Goal: Transaction & Acquisition: Purchase product/service

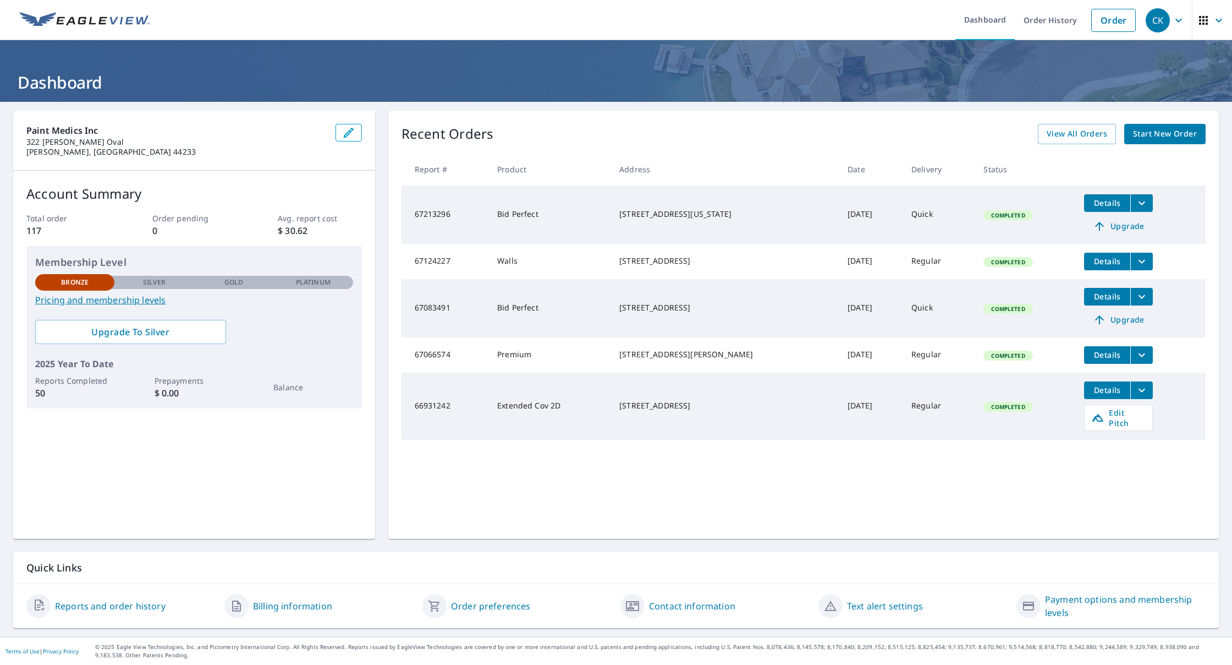
click at [1117, 260] on span "Details" at bounding box center [1107, 261] width 33 height 10
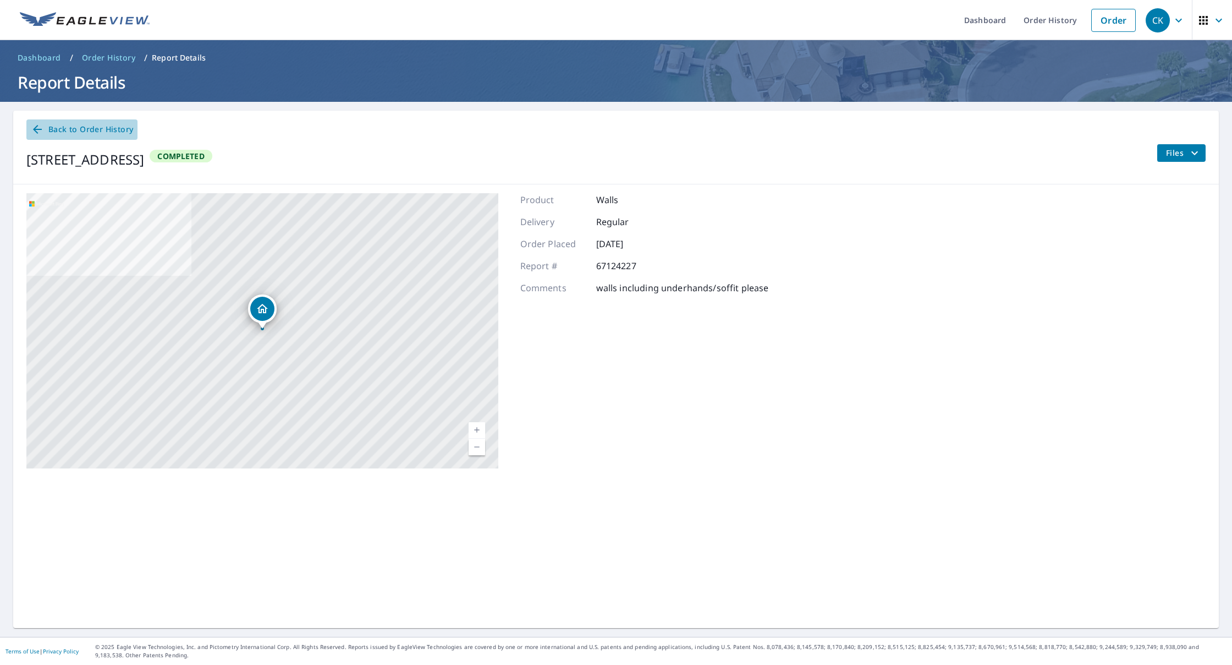
click at [65, 128] on span "Back to Order History" at bounding box center [82, 130] width 102 height 14
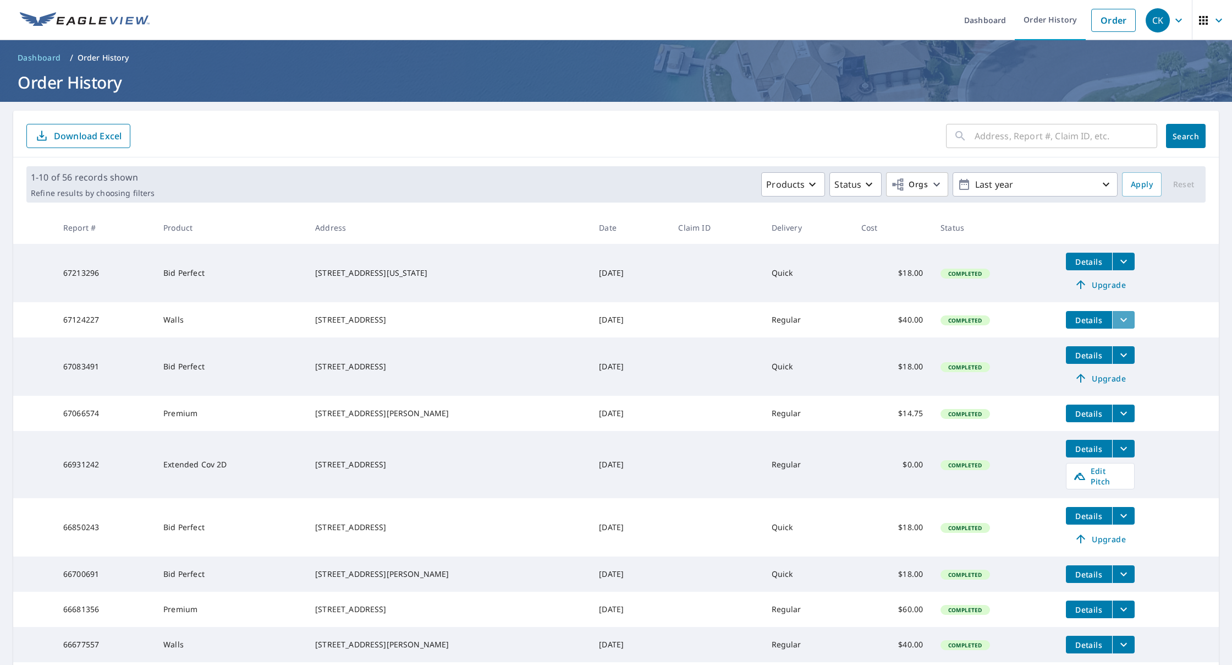
click at [1124, 317] on icon "filesDropdownBtn-67124227" at bounding box center [1123, 319] width 13 height 13
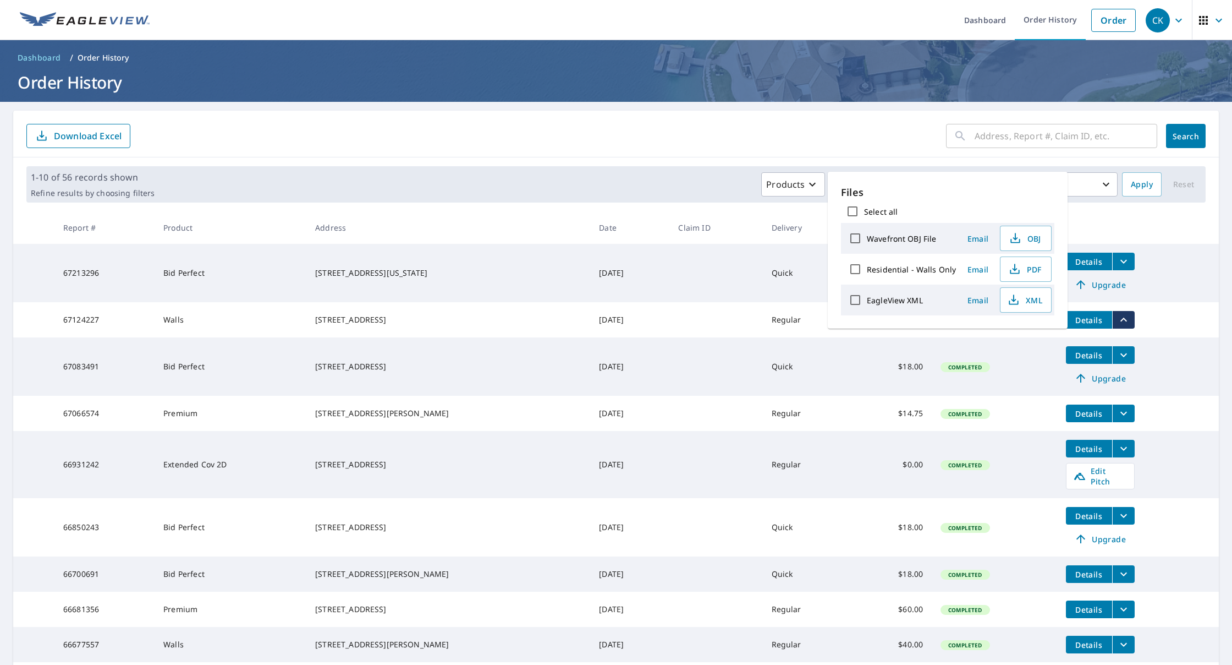
click at [1221, 275] on main "​ Search Download Excel 1-10 of 56 records shown Refine results by choosing fil…" at bounding box center [616, 426] width 1232 height 648
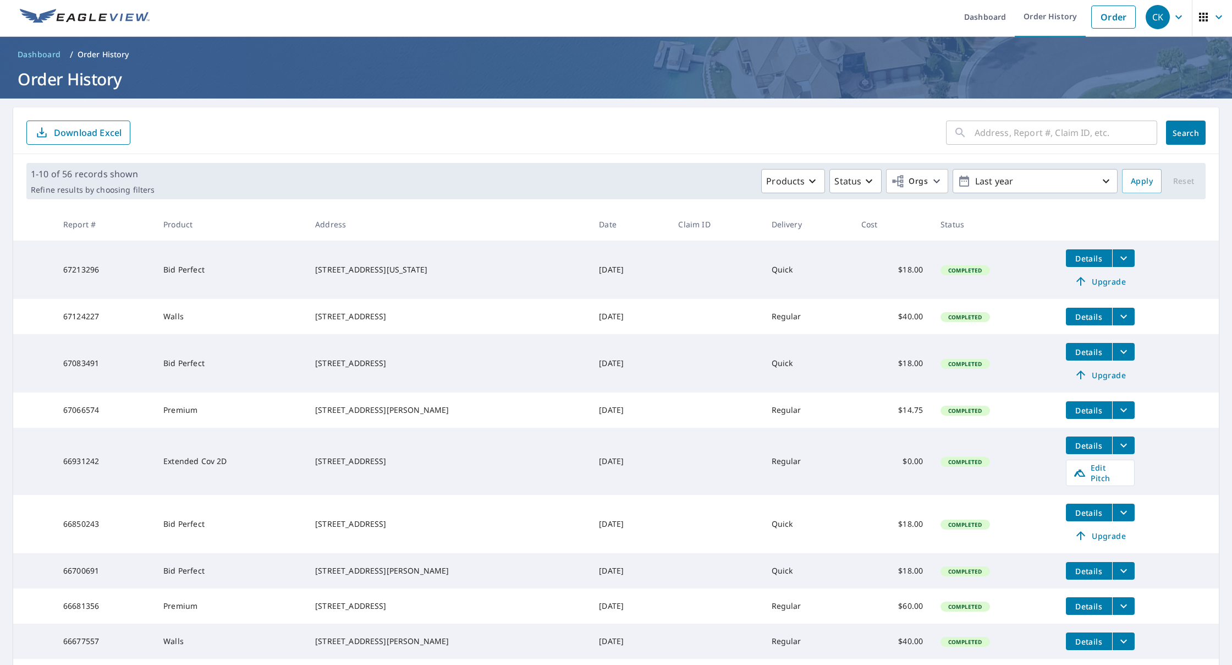
click at [1087, 315] on span "Details" at bounding box center [1089, 316] width 33 height 10
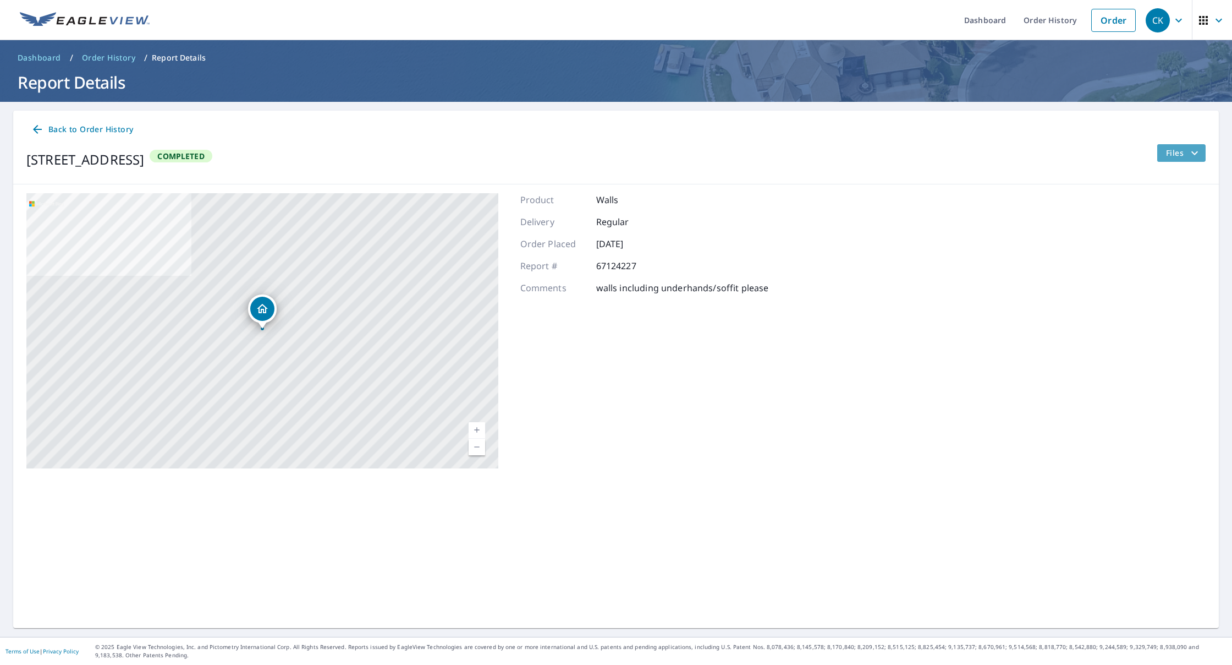
click at [1174, 151] on span "Files" at bounding box center [1183, 152] width 35 height 13
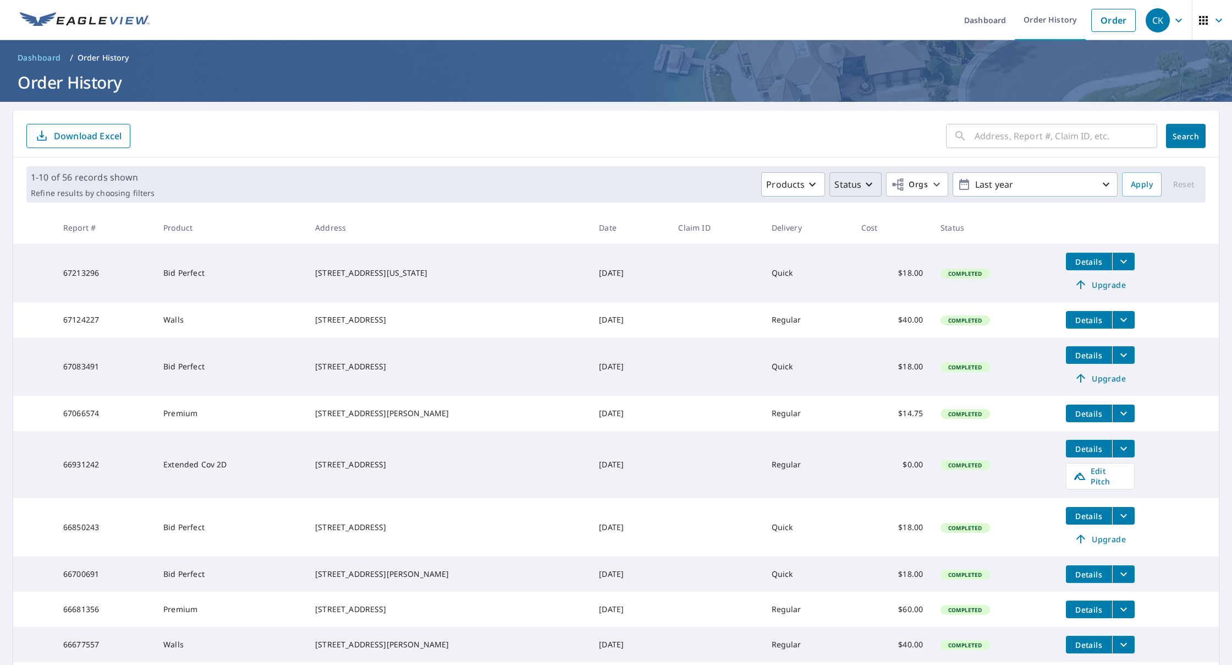
click at [844, 184] on p "Status" at bounding box center [848, 184] width 27 height 13
click at [731, 153] on div "​ Search Download Excel" at bounding box center [616, 134] width 1206 height 47
click at [791, 183] on p "Products" at bounding box center [785, 184] width 39 height 13
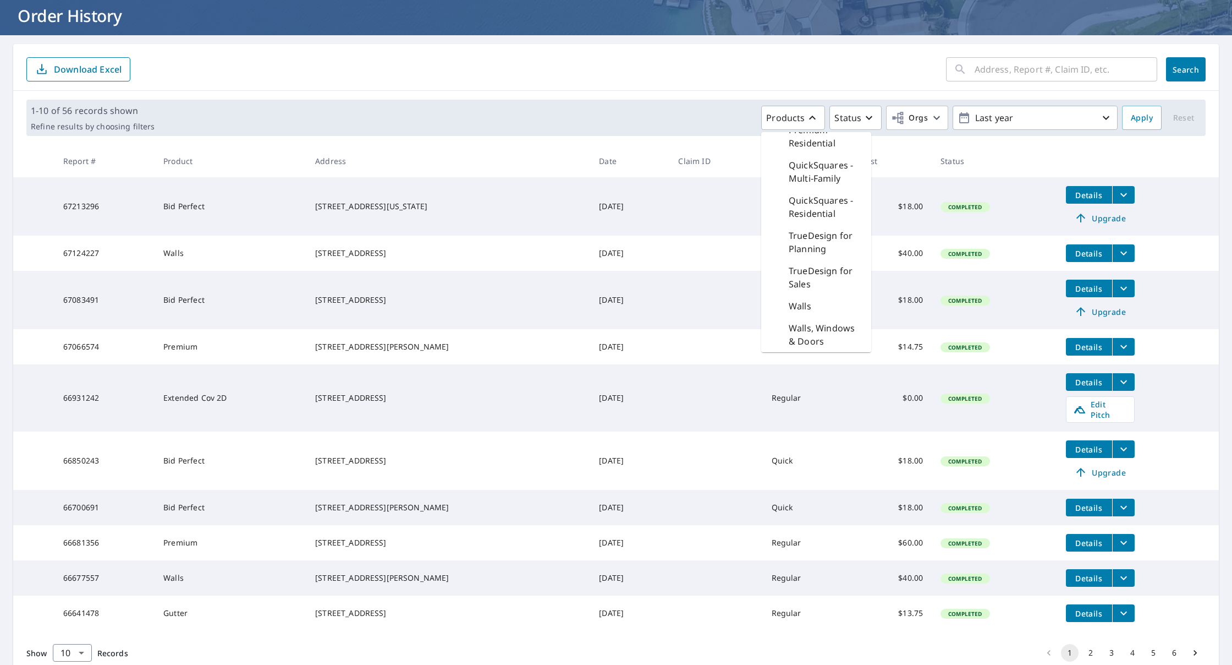
scroll to position [414, 0]
click at [833, 335] on p "Walls, Windows & Doors" at bounding box center [826, 334] width 74 height 26
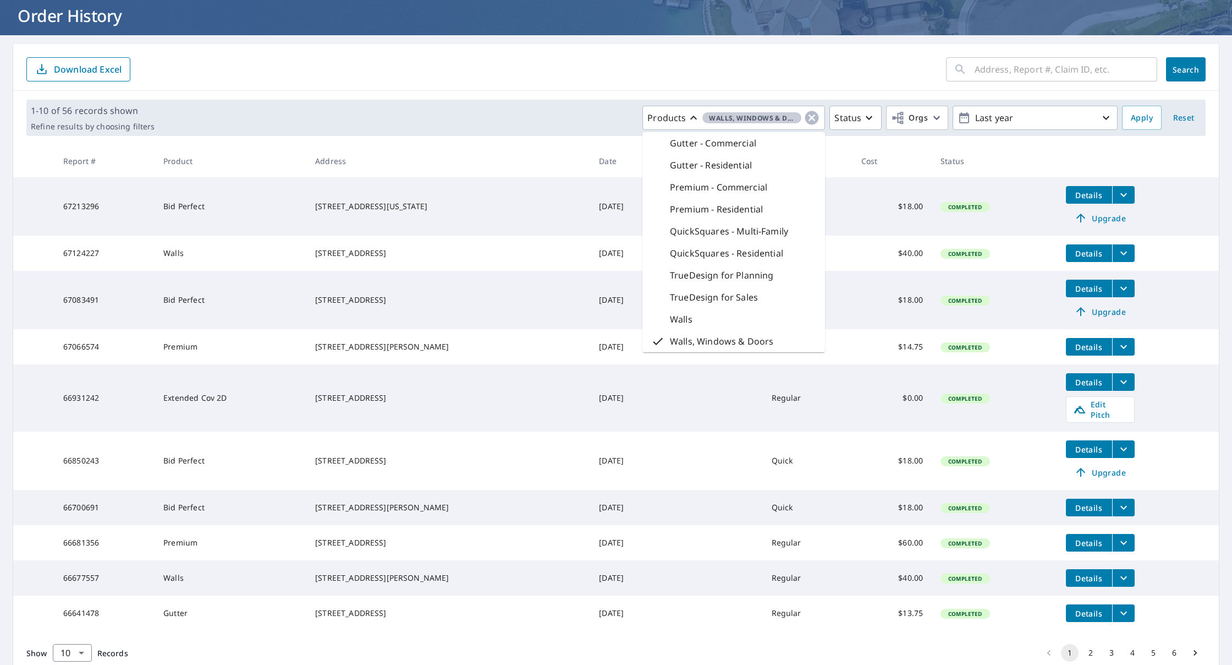
scroll to position [189, 0]
click at [426, 259] on div "[STREET_ADDRESS]" at bounding box center [448, 253] width 266 height 11
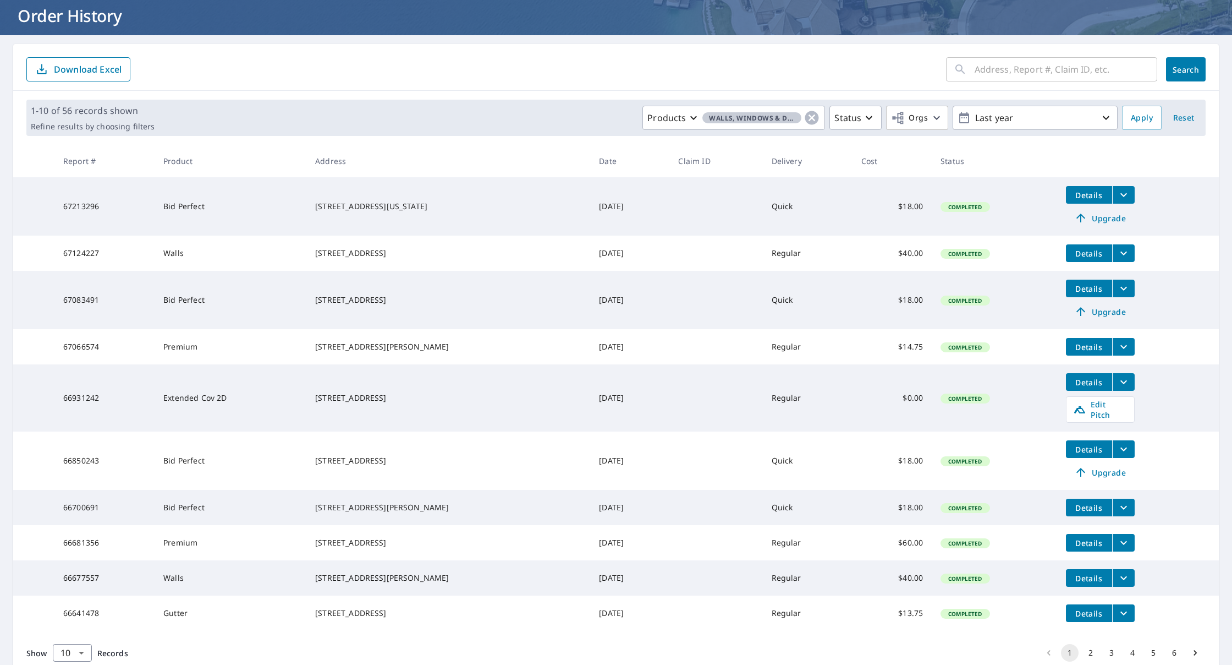
click at [961, 255] on span "Completed" at bounding box center [965, 254] width 47 height 8
click at [872, 115] on icon "button" at bounding box center [869, 117] width 13 height 13
click at [1034, 148] on th "Status" at bounding box center [994, 161] width 125 height 32
click at [937, 114] on icon "button" at bounding box center [936, 117] width 13 height 13
click at [1017, 144] on div "1-10 of 56 records shown Refine results by choosing filters Products Walls, Win…" at bounding box center [616, 118] width 1206 height 54
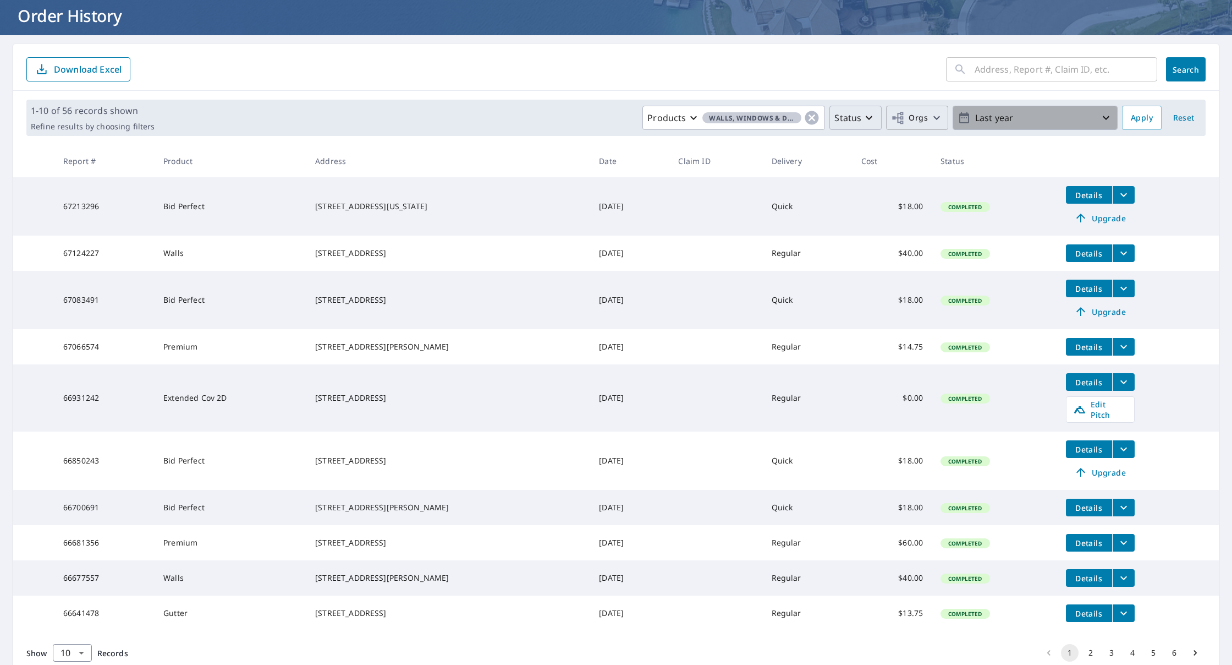
click at [1108, 118] on icon "button" at bounding box center [1106, 118] width 7 height 4
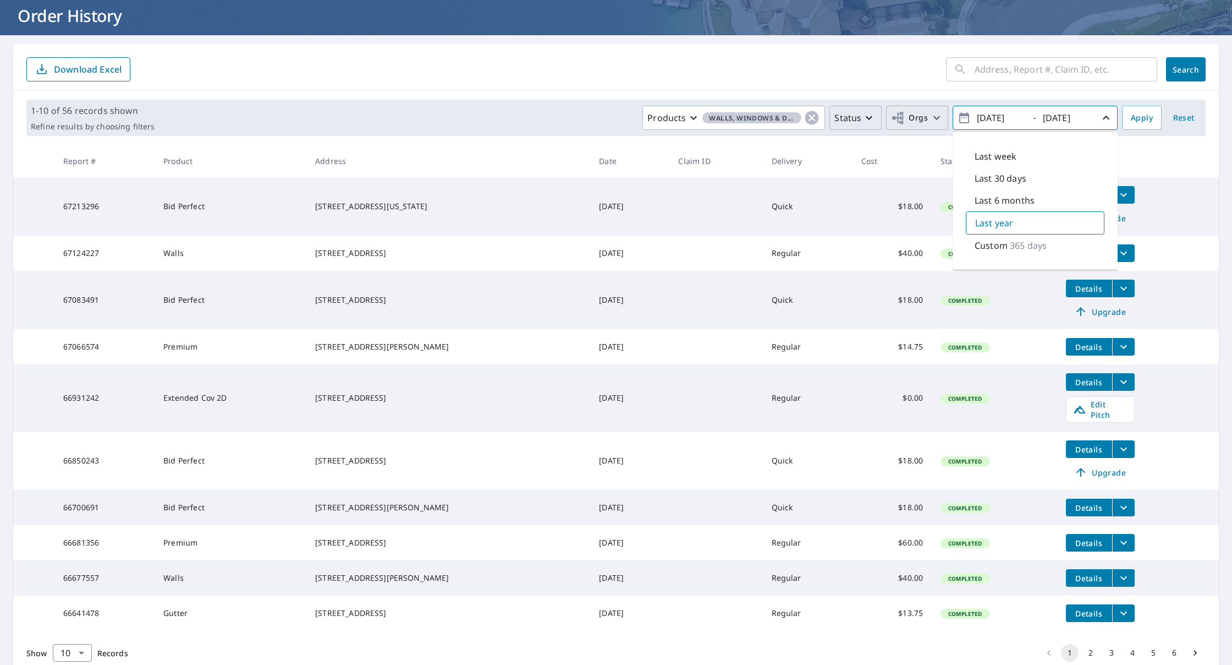
click at [1157, 152] on th at bounding box center [1139, 161] width 162 height 32
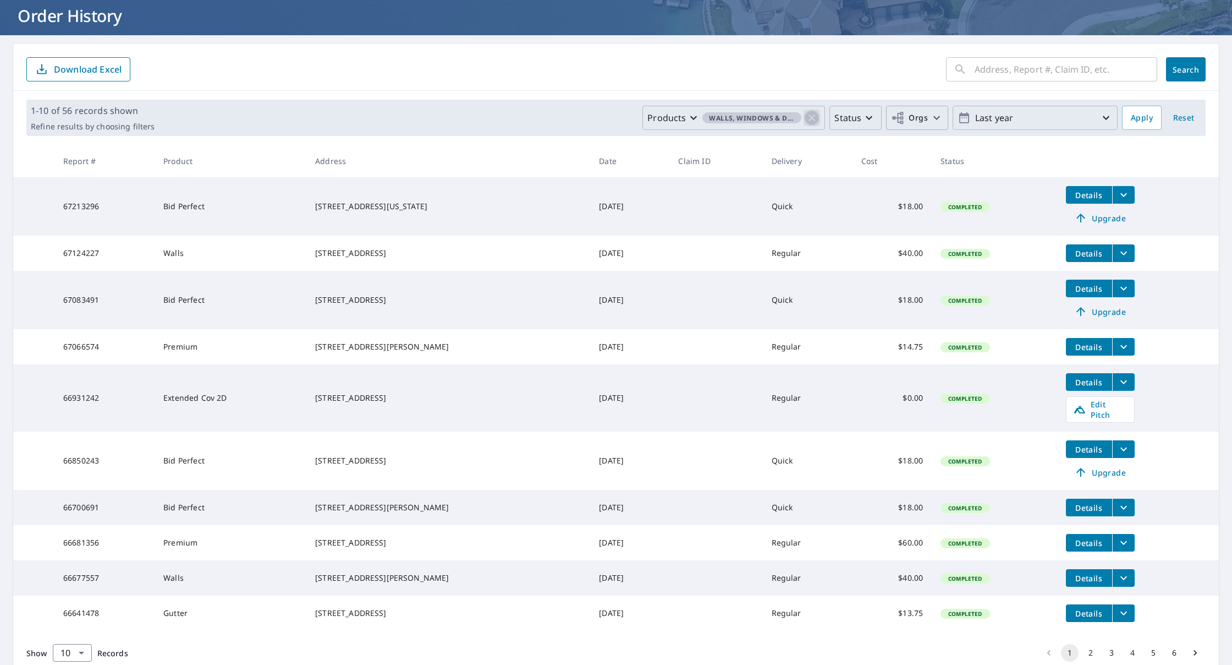
click at [813, 116] on icon "button" at bounding box center [813, 118] width 14 height 14
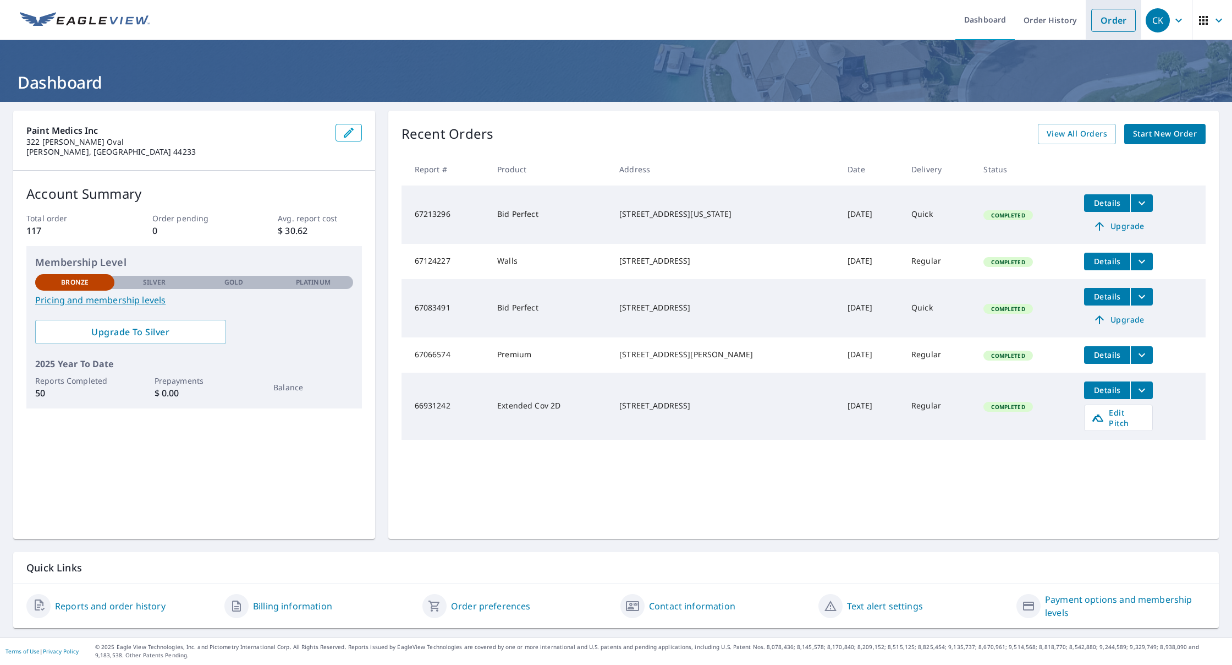
click at [1110, 17] on link "Order" at bounding box center [1114, 20] width 45 height 23
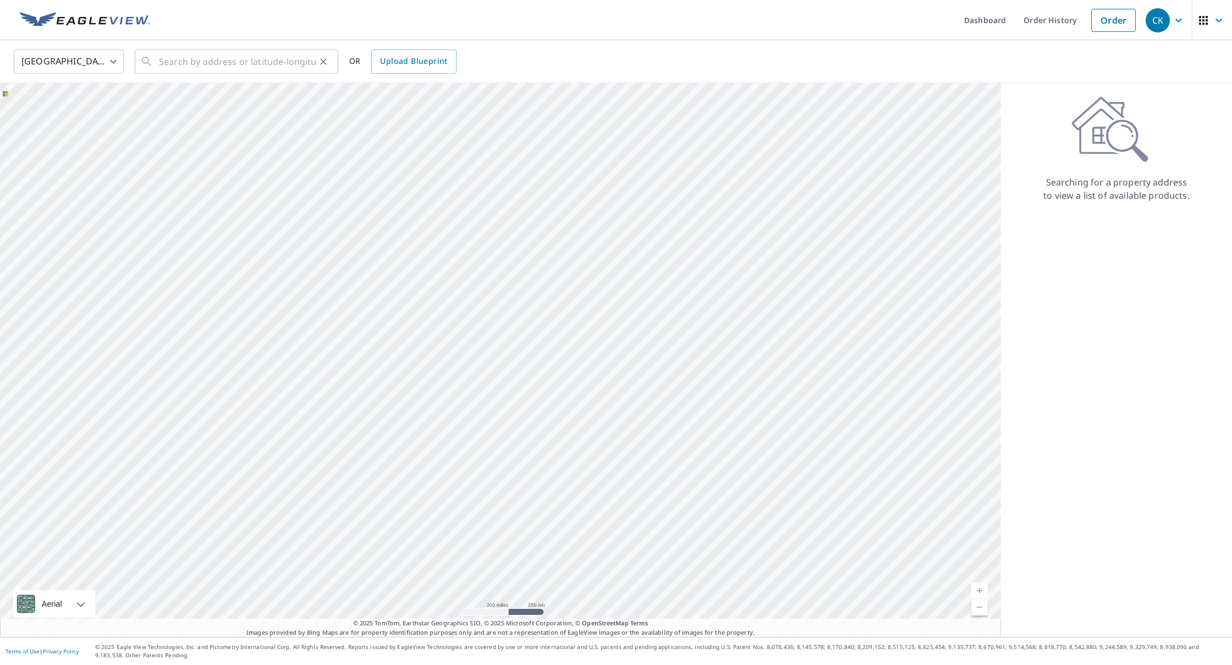
click at [158, 63] on div "​" at bounding box center [237, 62] width 204 height 24
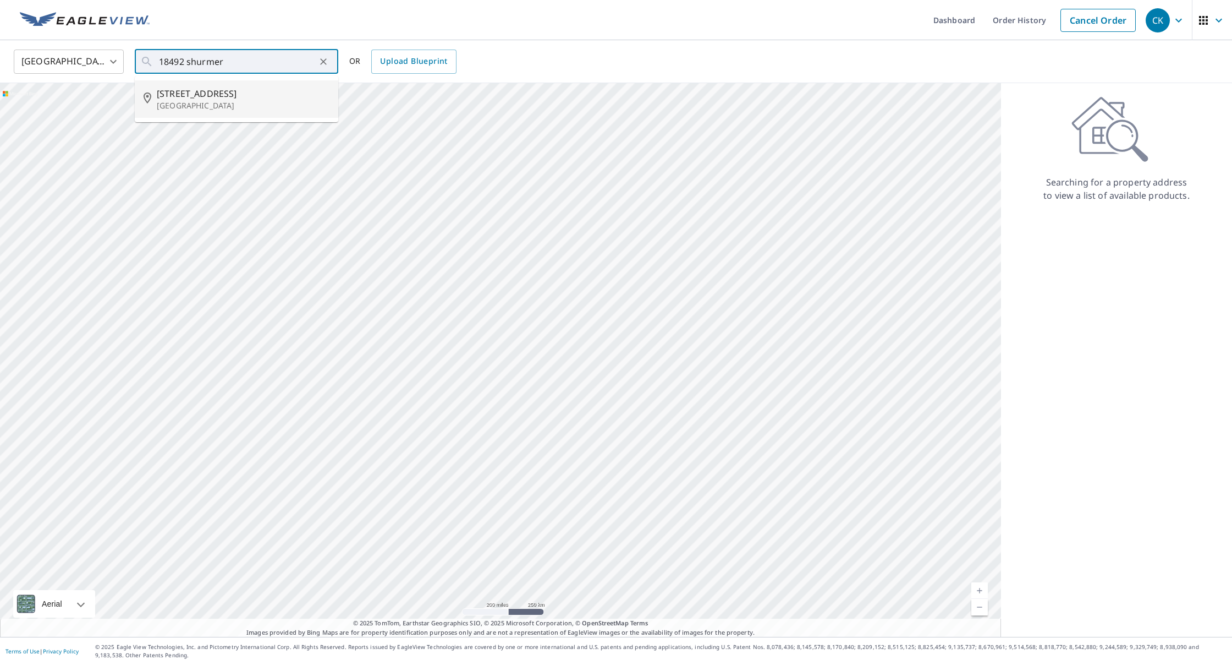
click at [192, 102] on p "[GEOGRAPHIC_DATA]" at bounding box center [243, 105] width 173 height 11
type input "[STREET_ADDRESS]"
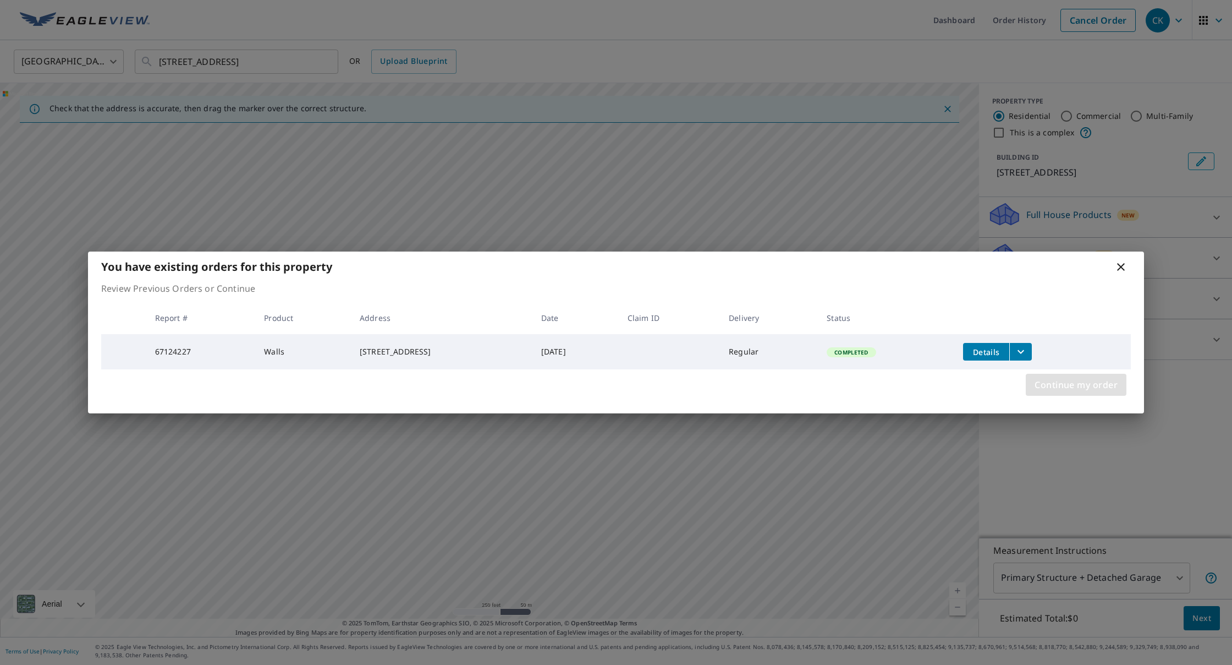
click at [1051, 387] on span "Continue my order" at bounding box center [1076, 384] width 83 height 15
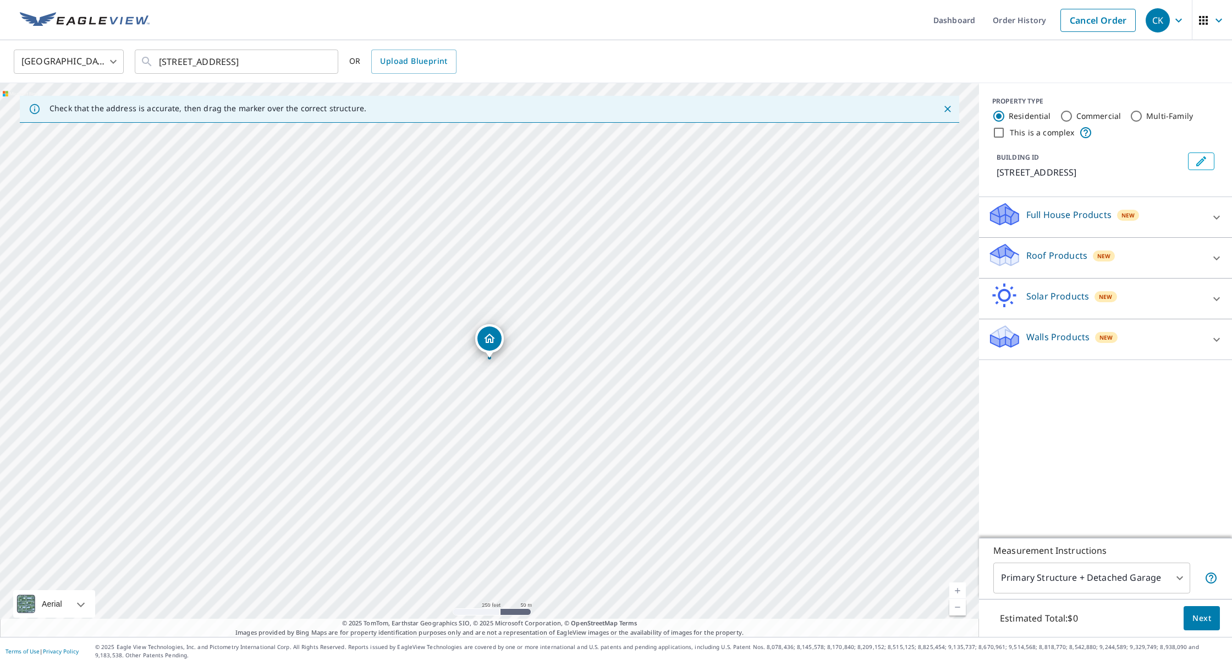
click at [1057, 337] on p "Walls Products" at bounding box center [1058, 336] width 63 height 13
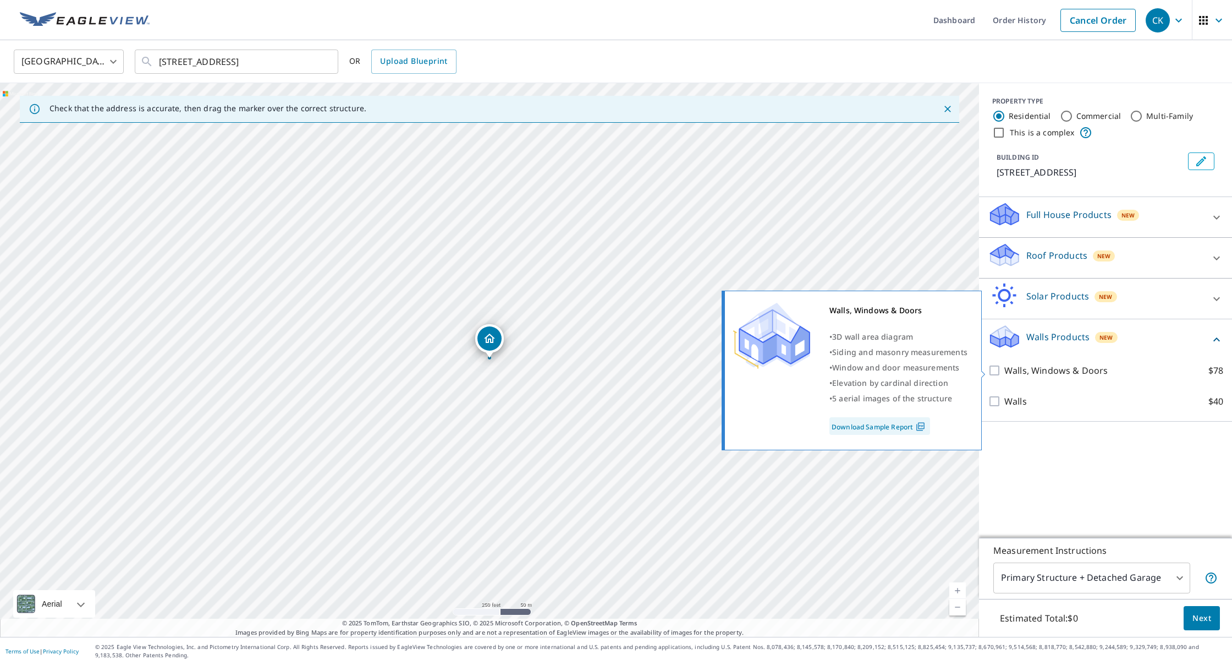
click at [992, 369] on input "Walls, Windows & Doors $78" at bounding box center [996, 370] width 17 height 13
checkbox input "true"
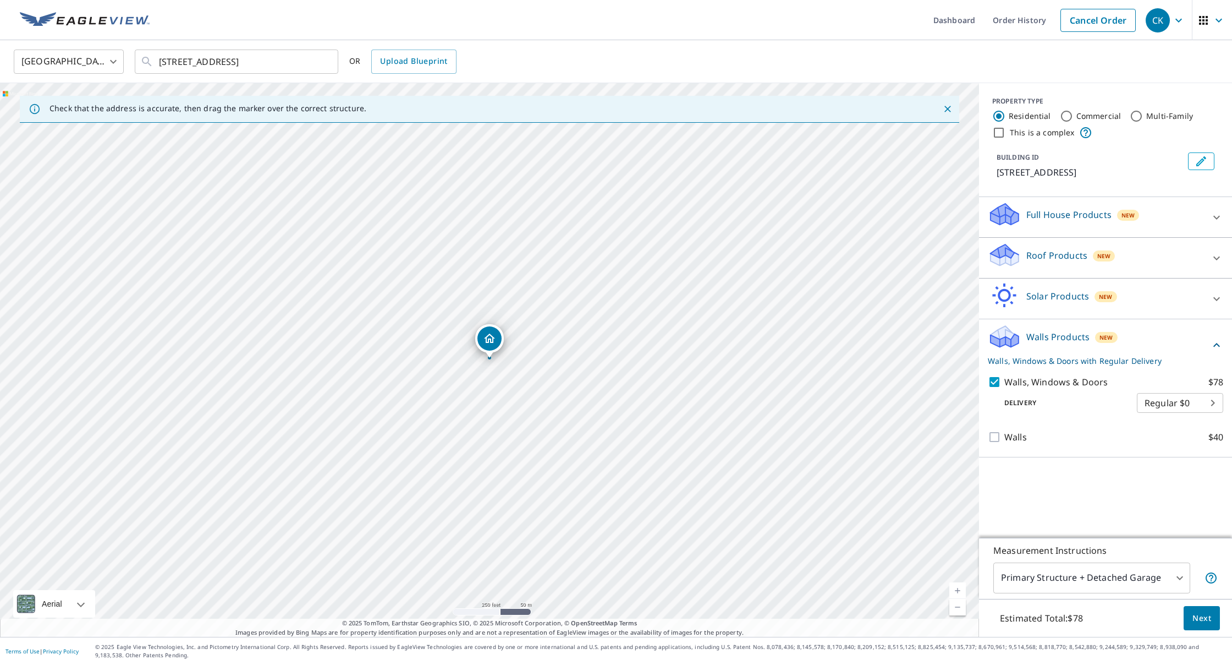
click at [1064, 360] on p "Walls, Windows & Doors with Regular Delivery" at bounding box center [1099, 361] width 222 height 12
click at [1064, 360] on p "Walls, Windows & Doors with Regular Delivery" at bounding box center [1096, 361] width 216 height 12
click at [1212, 401] on body "CK CK Dashboard Order History Cancel Order CK [GEOGRAPHIC_DATA] [GEOGRAPHIC_DAT…" at bounding box center [616, 332] width 1232 height 665
click at [1212, 401] on ul "Regular $0" at bounding box center [1180, 401] width 86 height 29
click at [1149, 400] on ul "Regular $0" at bounding box center [1180, 401] width 86 height 29
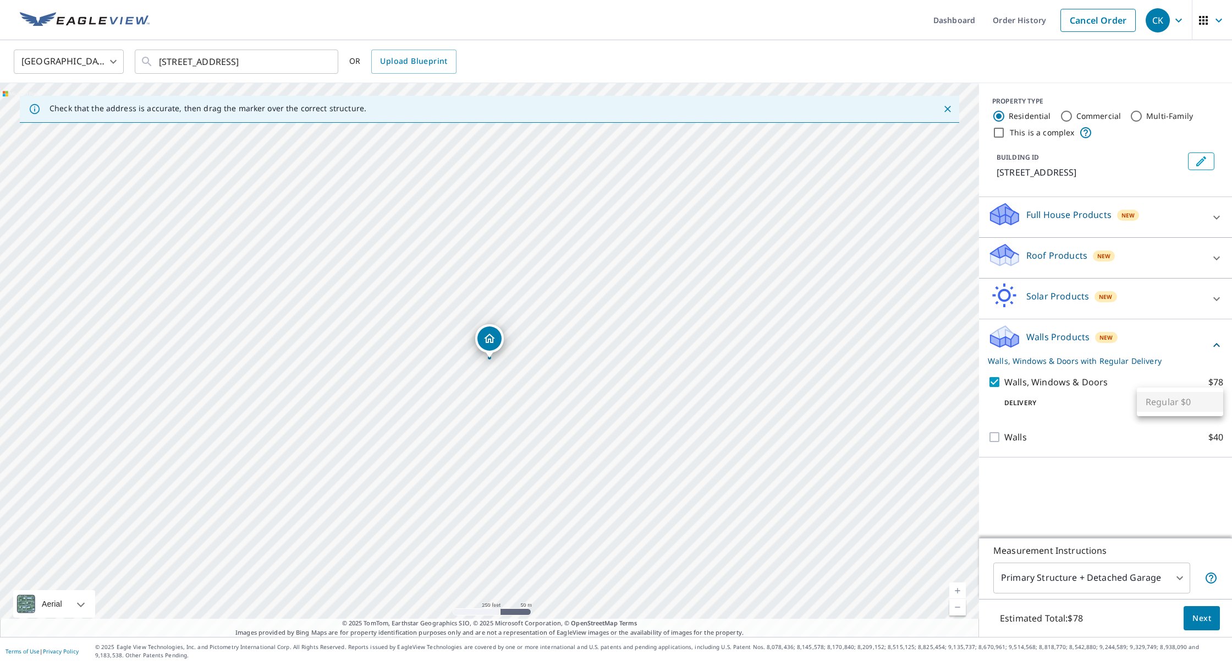
click at [1058, 411] on div at bounding box center [616, 332] width 1232 height 665
click at [1197, 615] on span "Next" at bounding box center [1202, 618] width 19 height 14
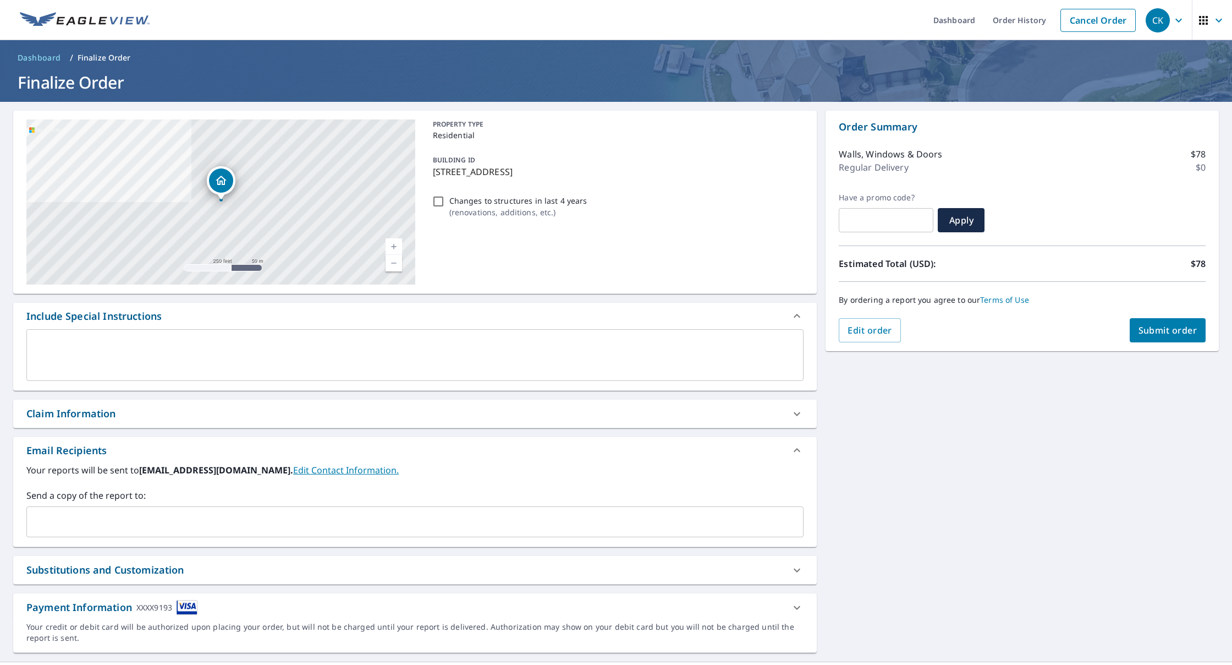
click at [50, 339] on textarea at bounding box center [415, 354] width 762 height 31
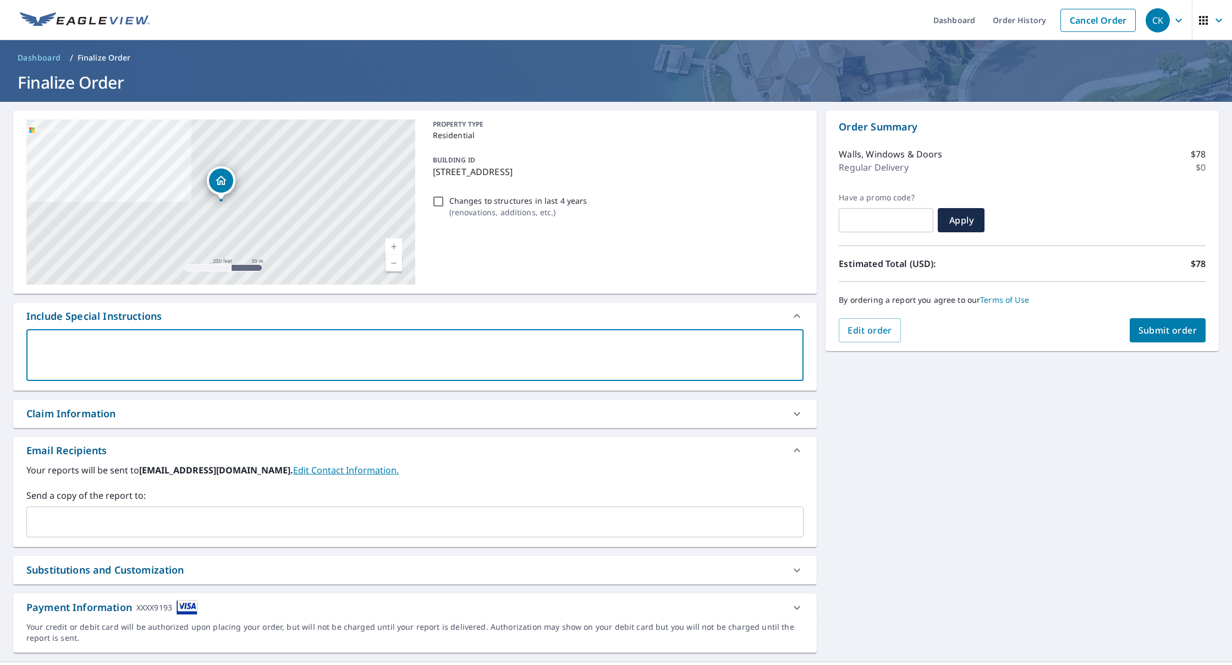
type textarea "I"
type textarea "x"
type textarea "I"
type textarea "x"
type textarea "I a"
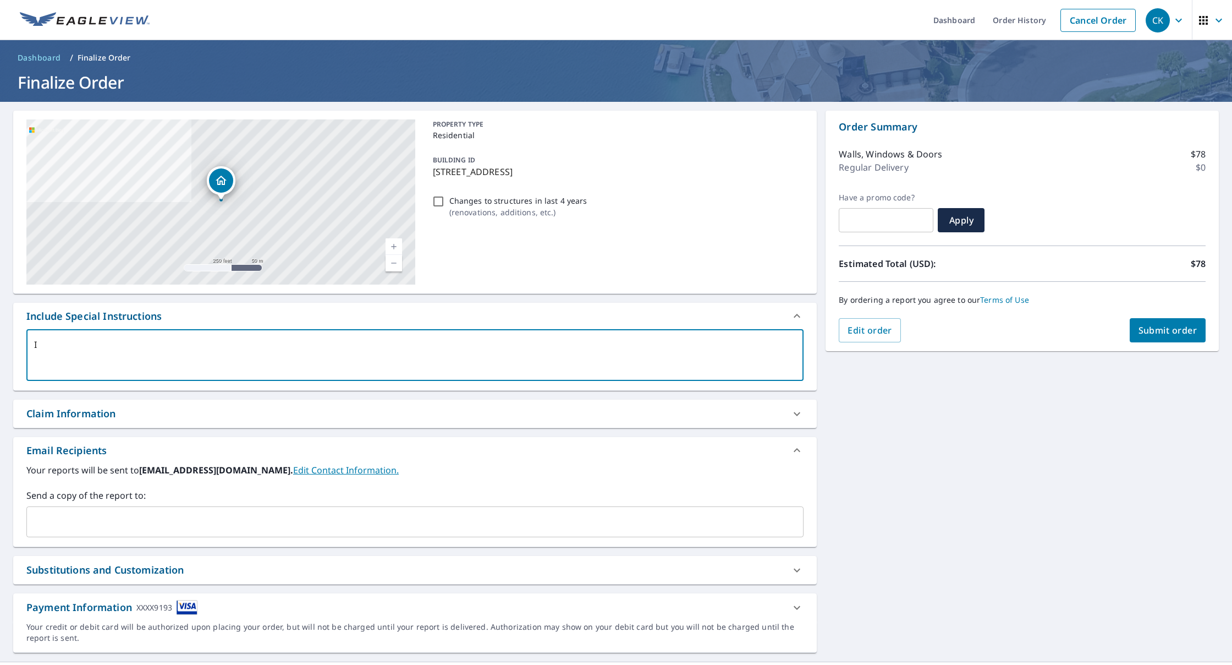
type textarea "x"
type textarea "I al"
type textarea "x"
type textarea "I alr"
type textarea "x"
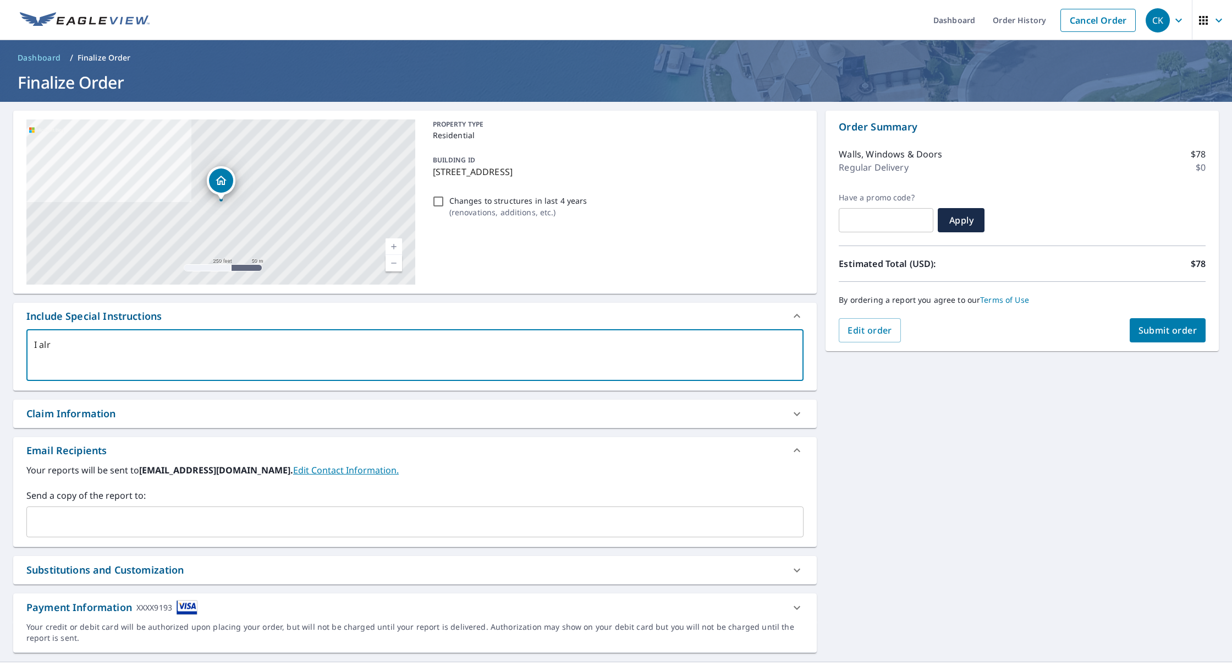
type textarea "I alre"
type textarea "x"
type textarea "I [PERSON_NAME]"
type textarea "x"
type textarea "I alre"
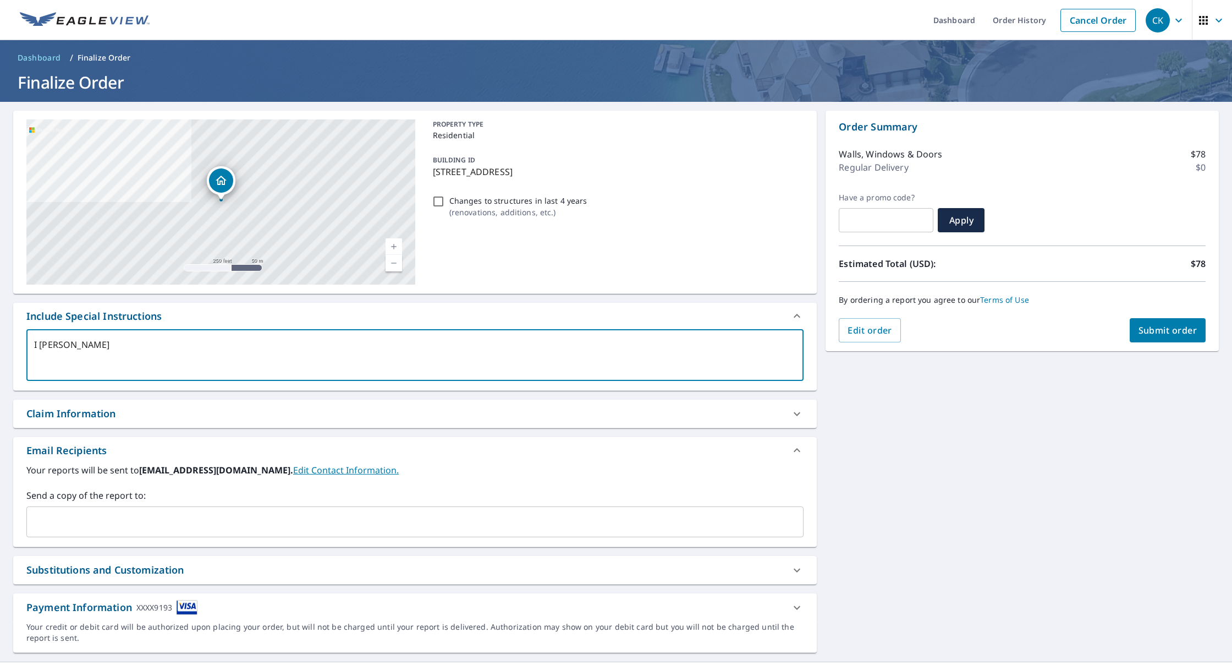
type textarea "x"
type textarea "I alrea"
type textarea "x"
type textarea "I alread"
type textarea "x"
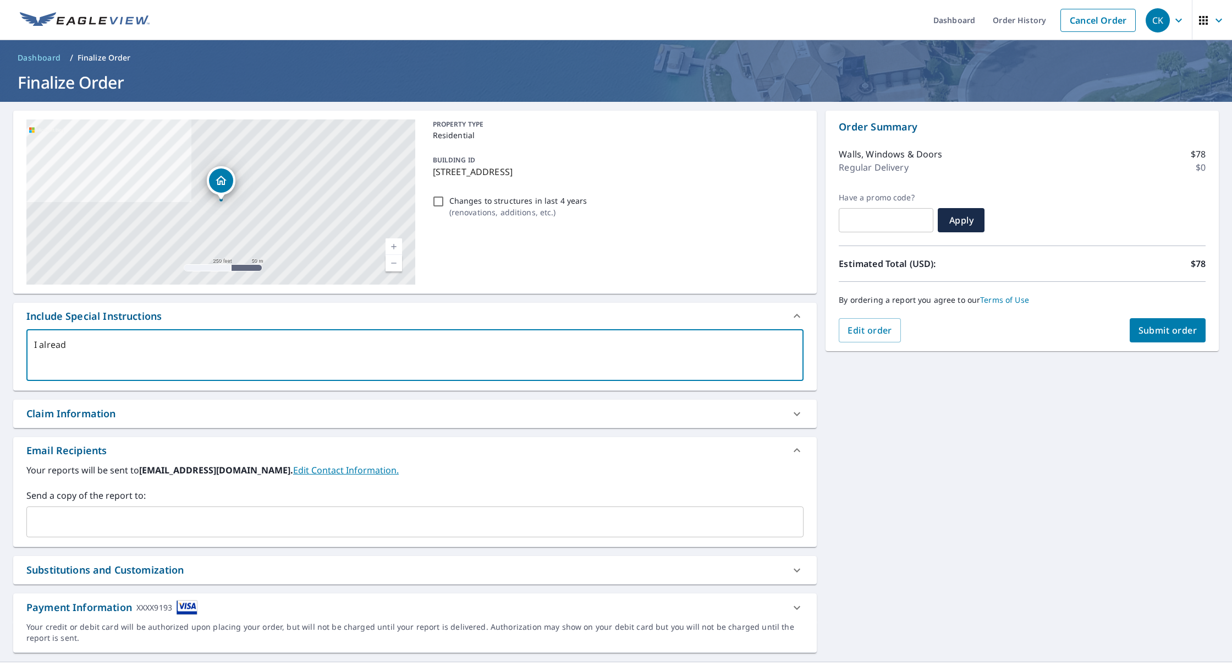
type textarea "I already"
type textarea "x"
type textarea "I already"
type textarea "x"
type textarea "I already r"
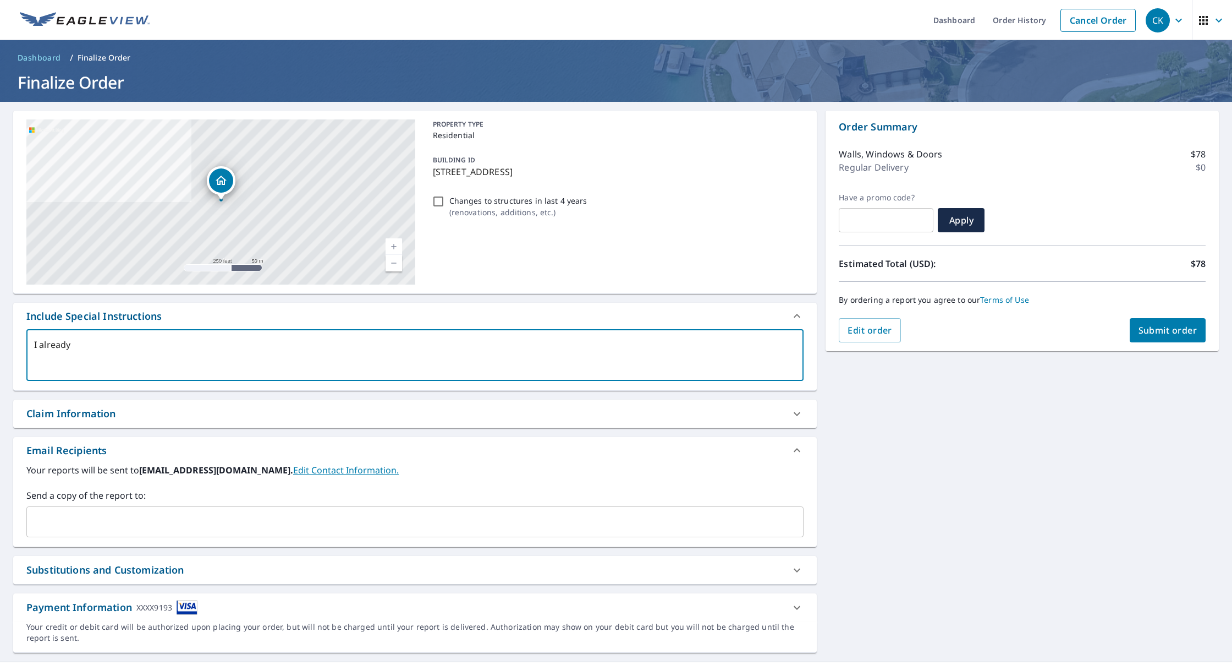
type textarea "x"
type textarea "I already re"
type textarea "x"
type textarea "I already rec"
type textarea "x"
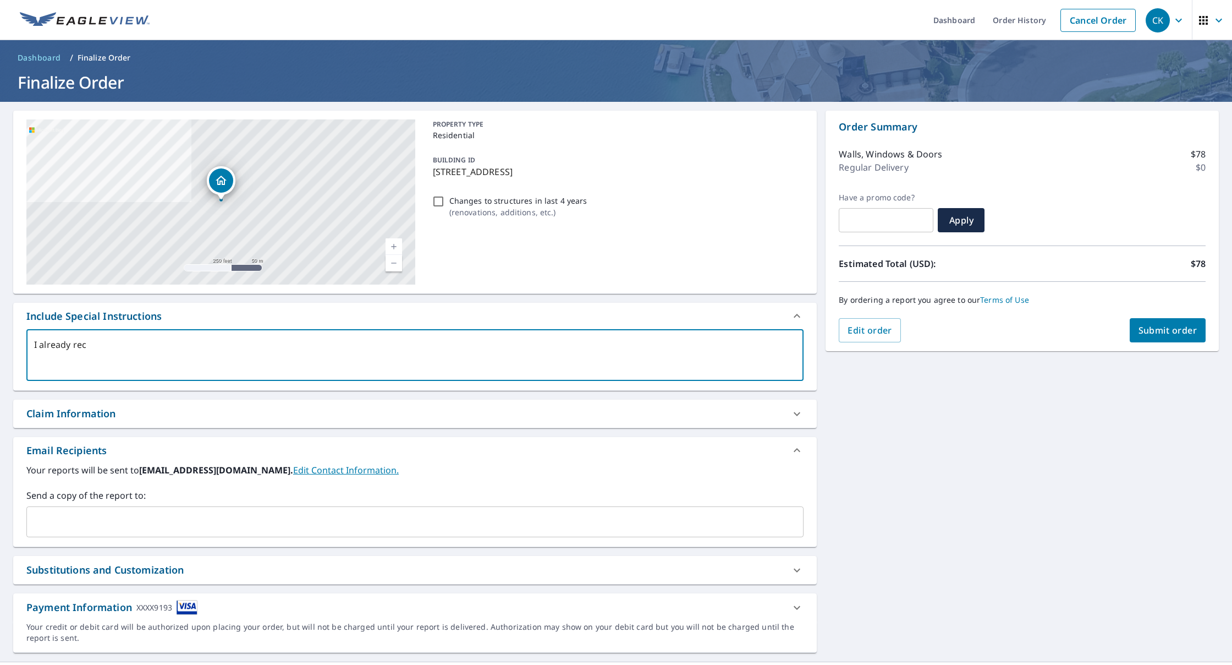
type textarea "I already rece"
type textarea "x"
type textarea "I already recei"
type textarea "x"
type textarea "I already receiv"
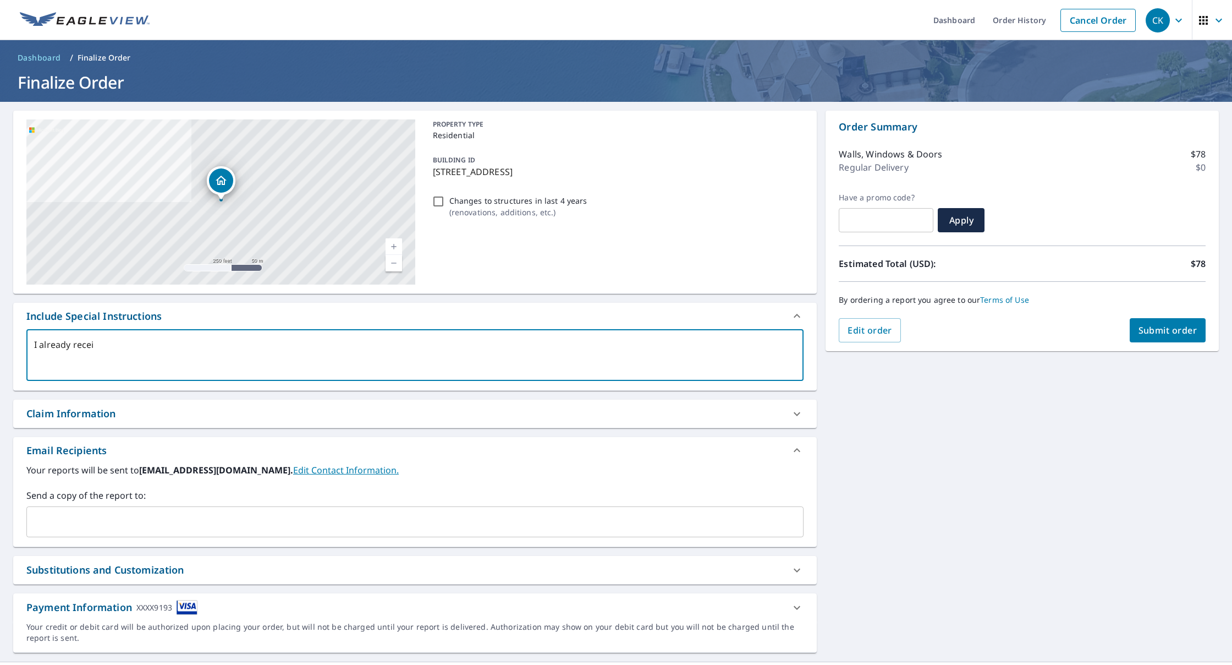
type textarea "x"
type textarea "I already receive"
type textarea "x"
type textarea "I already received"
type textarea "x"
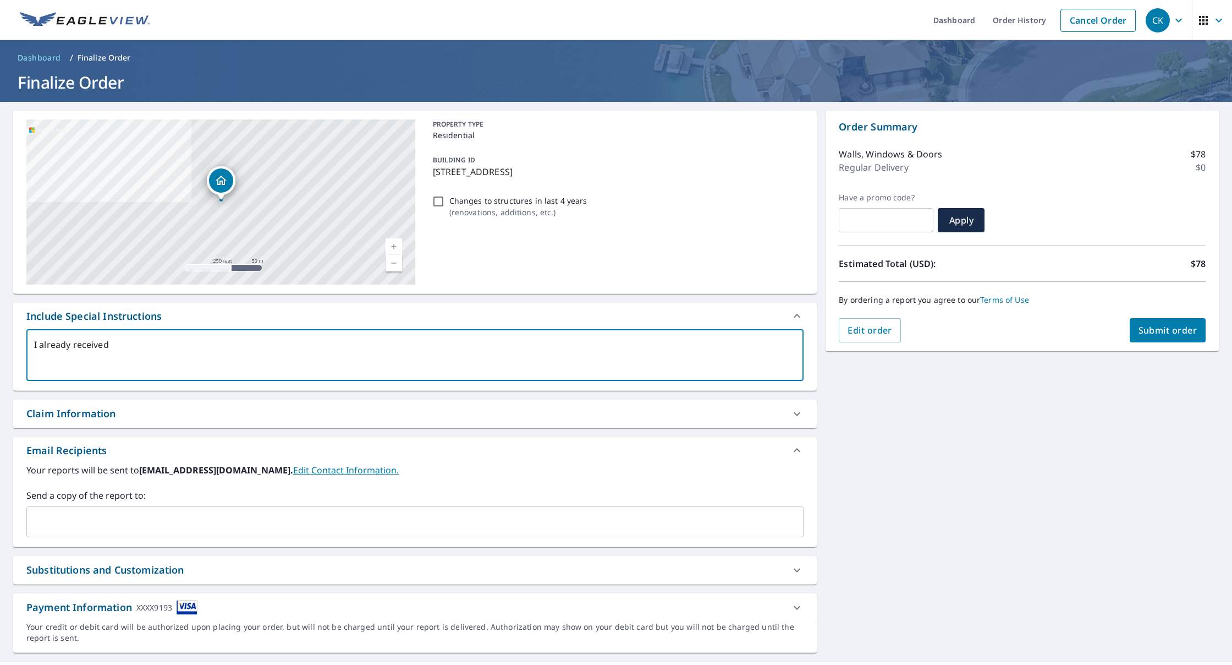
type textarea "I already received"
type textarea "x"
type textarea "I already received a"
type textarea "x"
type textarea "I already received a"
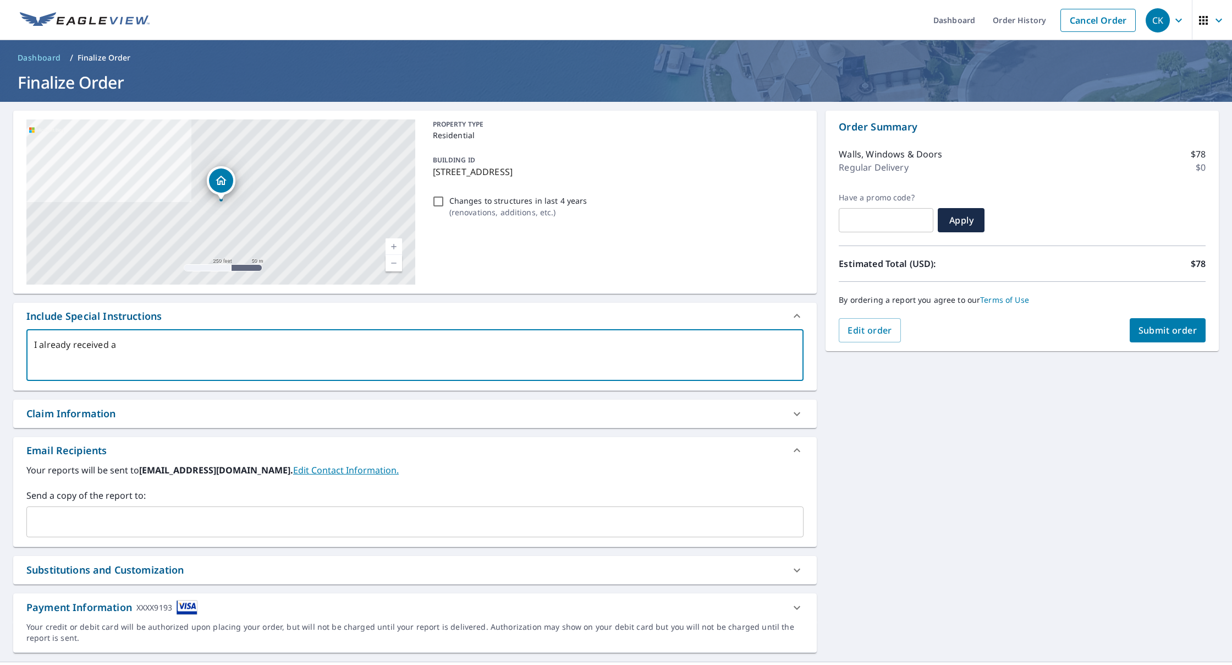
type textarea "x"
type textarea "I already received a w"
type textarea "x"
type textarea "I already received a wa"
type textarea "x"
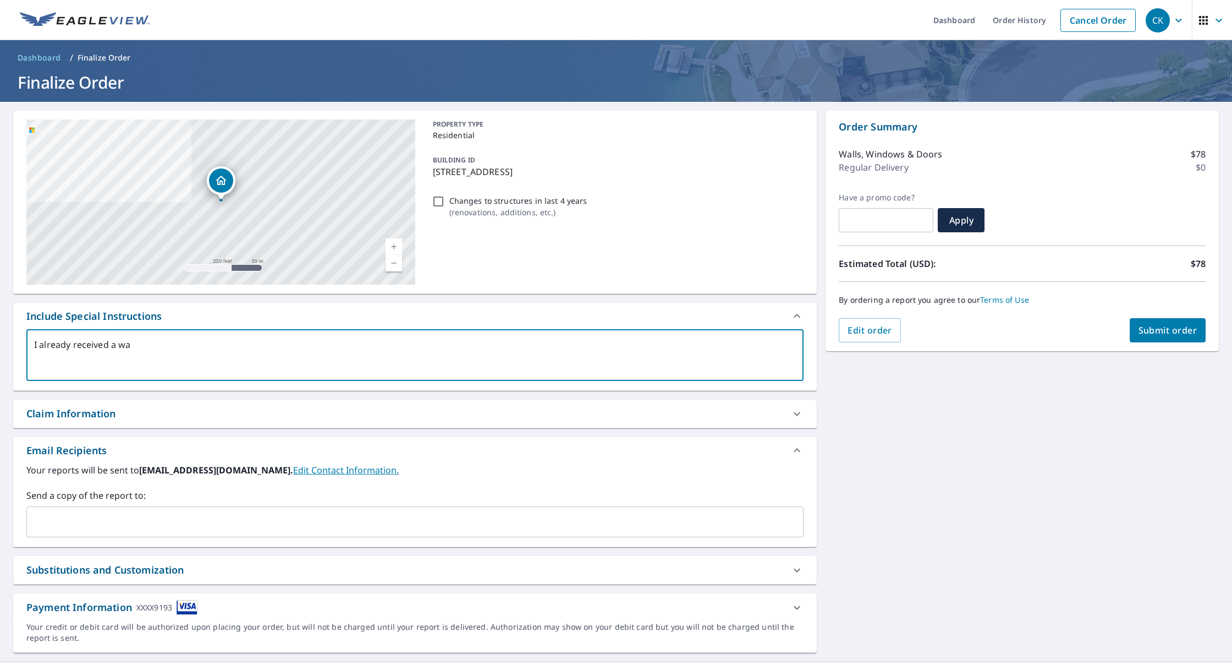
type textarea "I already received a wal"
type textarea "x"
type textarea "I already received a wall"
type textarea "x"
type textarea "I already received a walls"
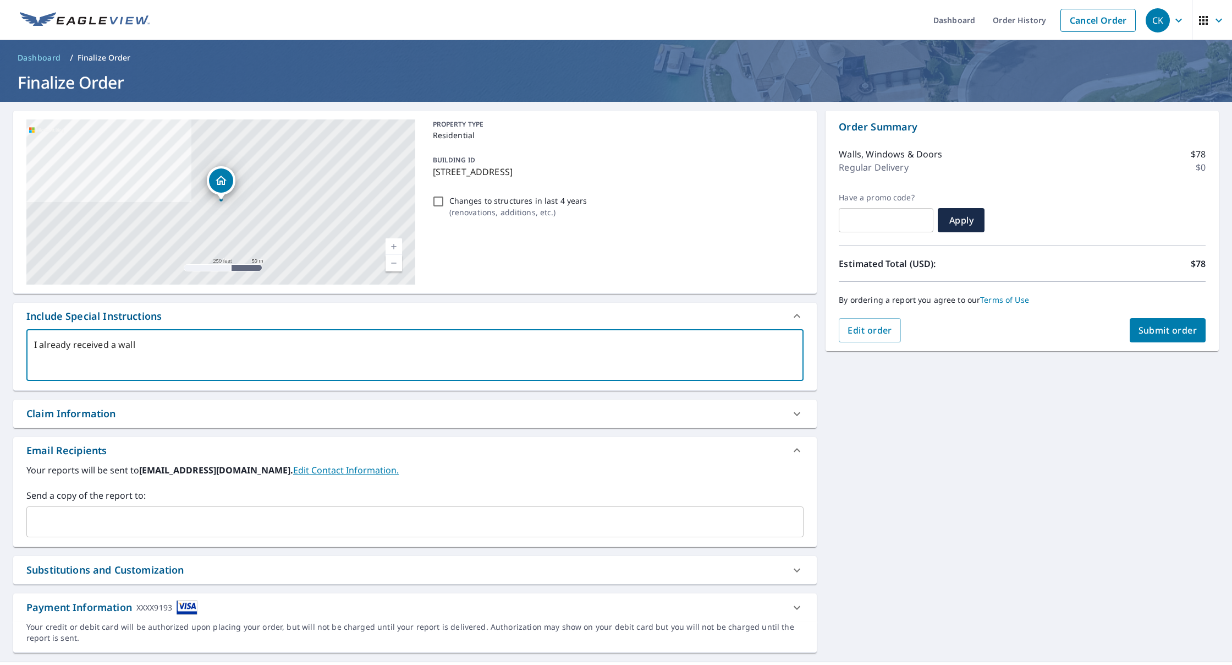
type textarea "x"
type textarea "I already received a walls"
type textarea "x"
type textarea "I already received a walls e"
type textarea "x"
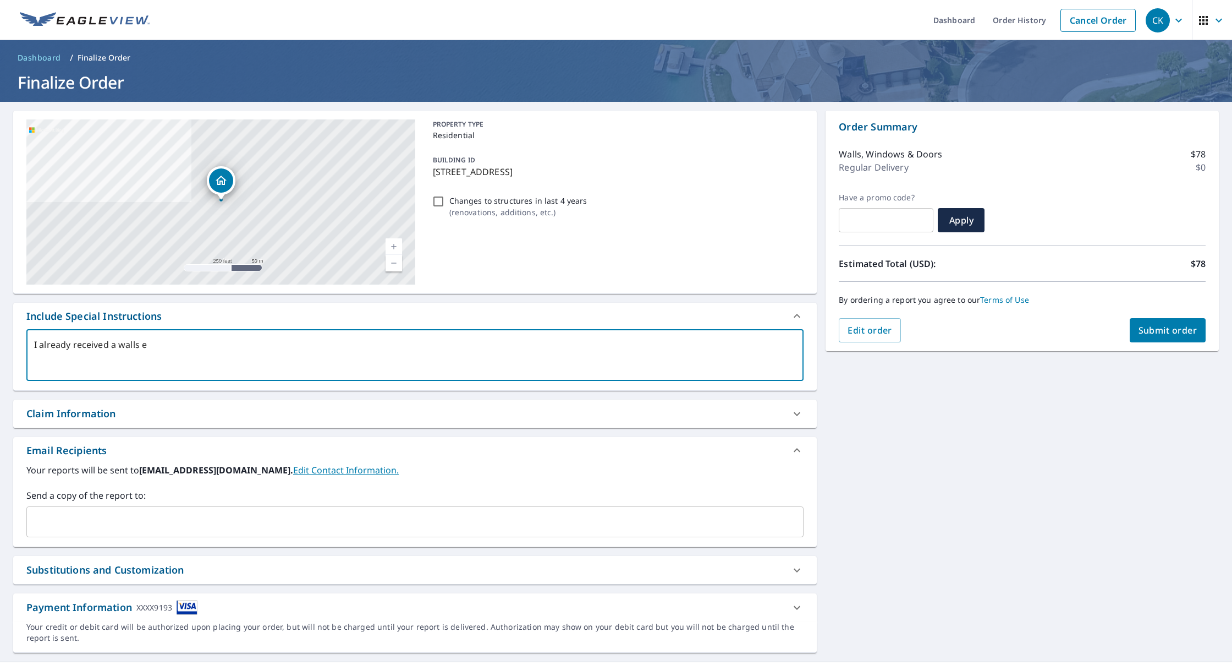
type textarea "I already received a walls es"
type textarea "x"
type textarea "I already received a walls est"
type textarea "x"
type textarea "I already received a walls esti"
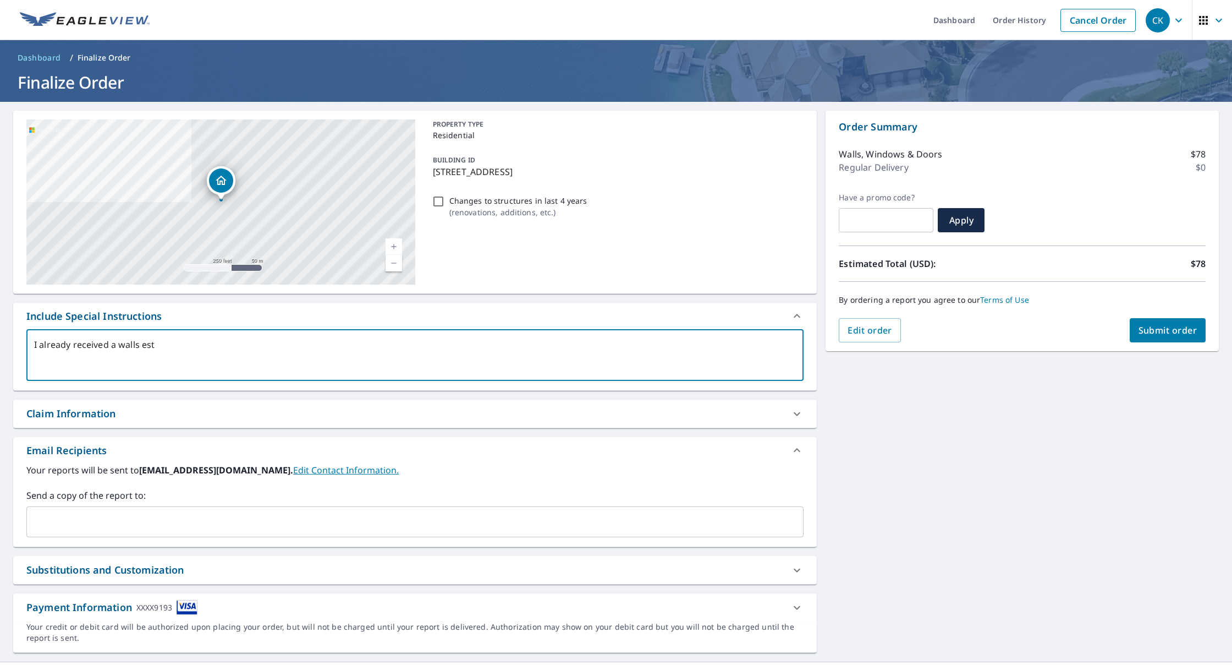
type textarea "x"
type textarea "I already received a walls estim"
type textarea "x"
type textarea "I already received a walls estima"
type textarea "x"
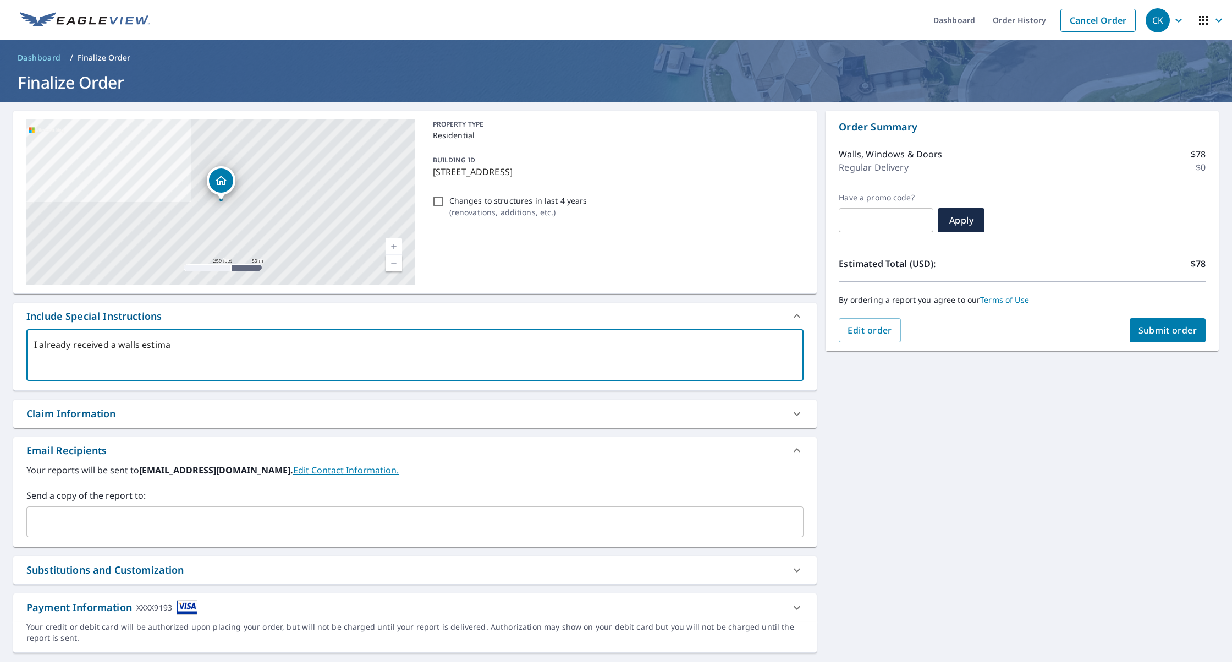
type textarea "I already received a walls estimat"
type textarea "x"
type textarea "I already received a walls estimate"
type textarea "x"
type textarea "I already received a walls estimate."
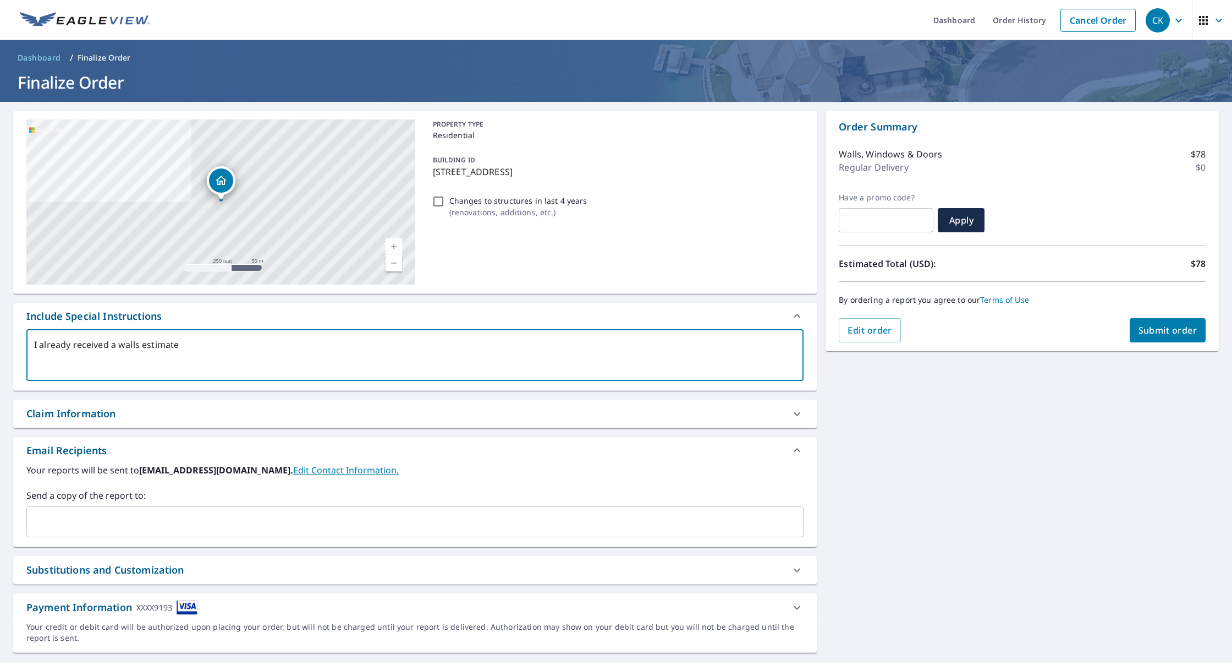
type textarea "x"
type textarea "I already received a walls estimate."
type textarea "x"
type textarea "I already received a walls estimate. I"
type textarea "x"
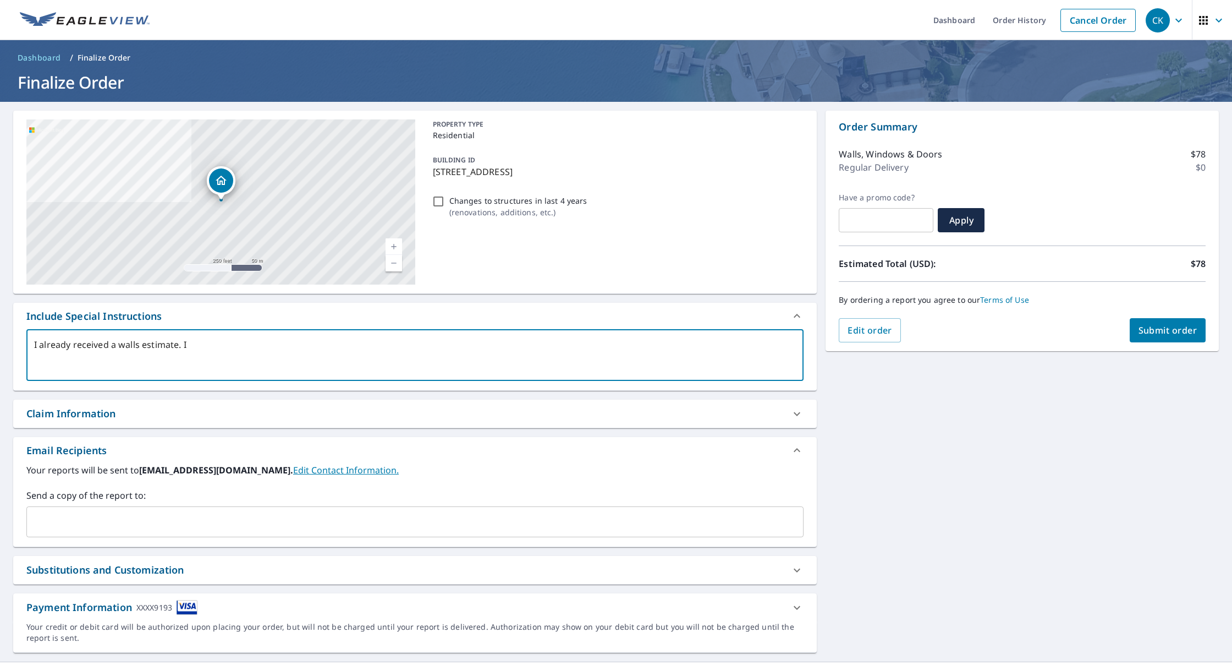
type textarea "I already received a walls estimate. I"
type textarea "x"
type textarea "I already received a walls estimate. I t"
type textarea "x"
type textarea "I already received a walls estimate. I tr"
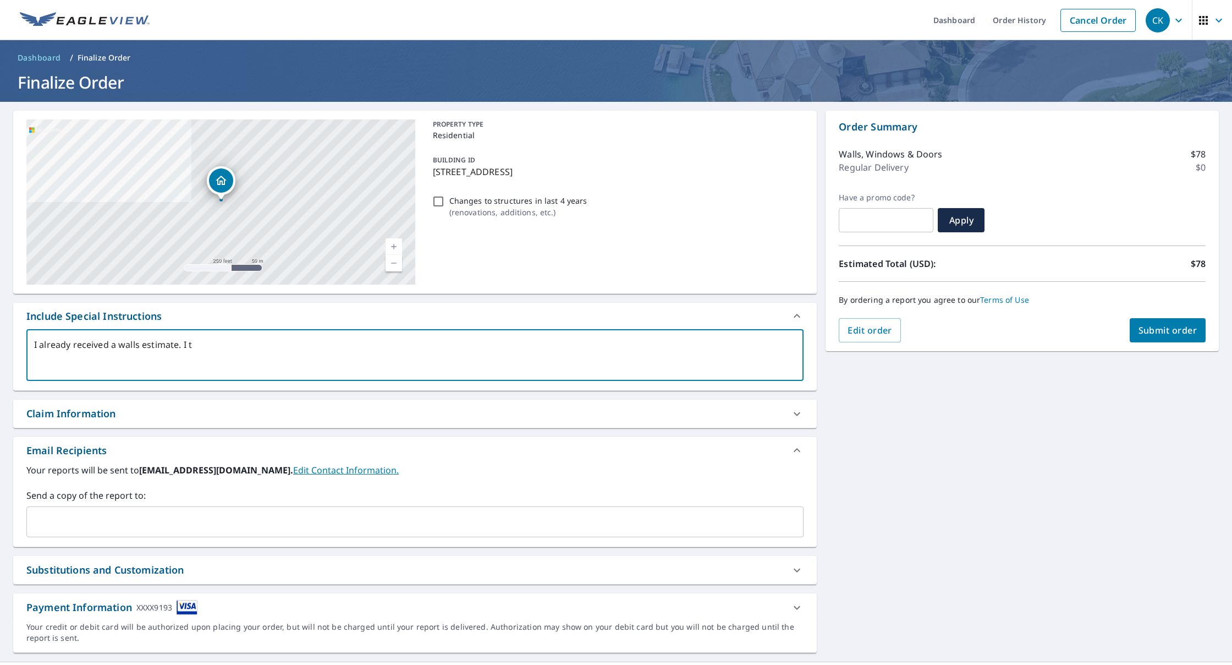
type textarea "x"
type textarea "I already received a walls estimate. I tri"
type textarea "x"
type textarea "I already received a walls estimate. I trie"
type textarea "x"
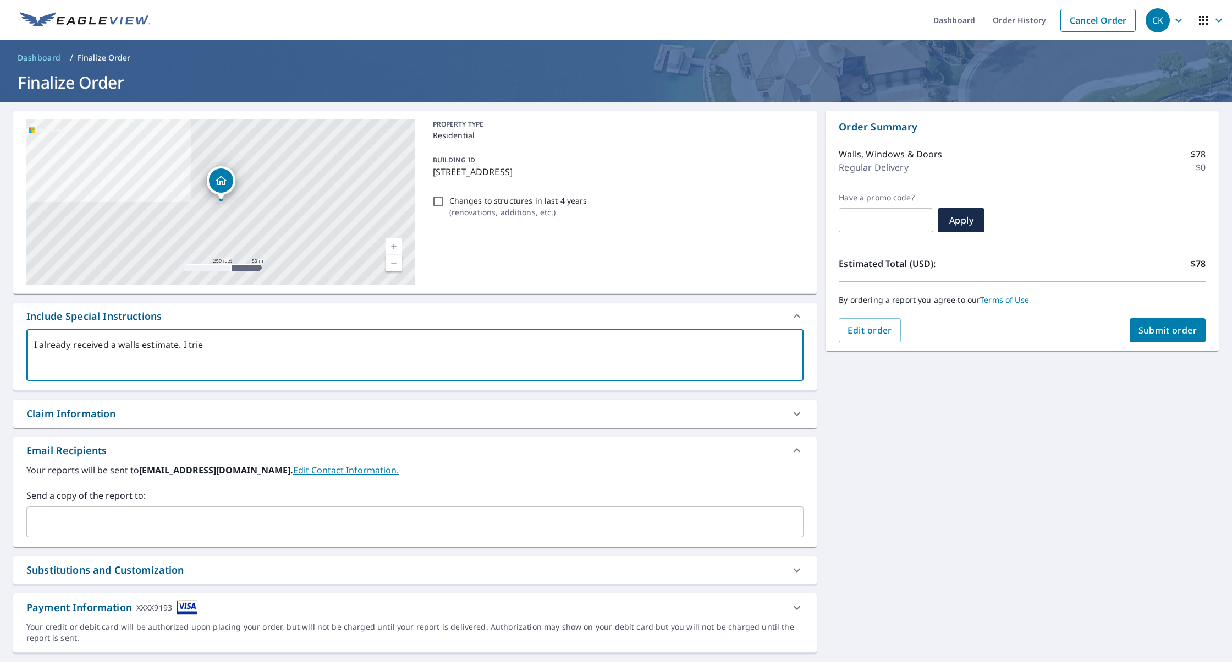
type textarea "I already received a walls estimate. I tried"
type textarea "x"
type textarea "I already received a walls estimate. I tried"
type textarea "x"
type textarea "I already received a walls estimate. I tried t"
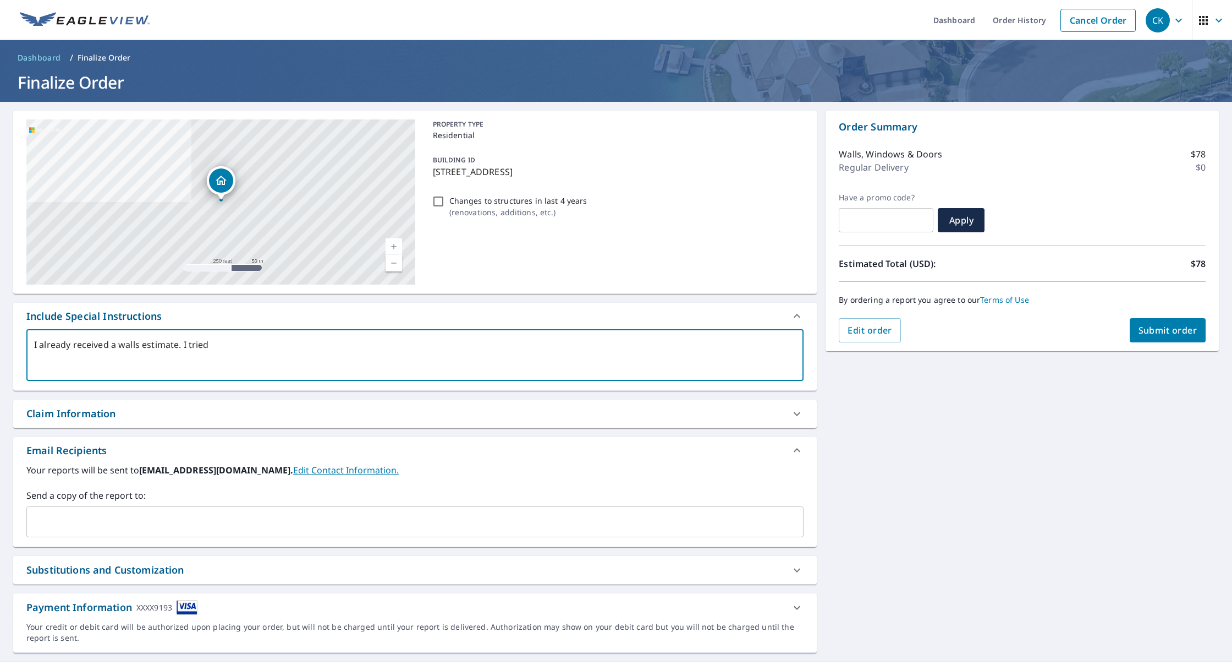
type textarea "x"
type textarea "I already received a walls estimate. I tried to"
type textarea "x"
type textarea "I already received a walls estimate. I tried to"
type textarea "x"
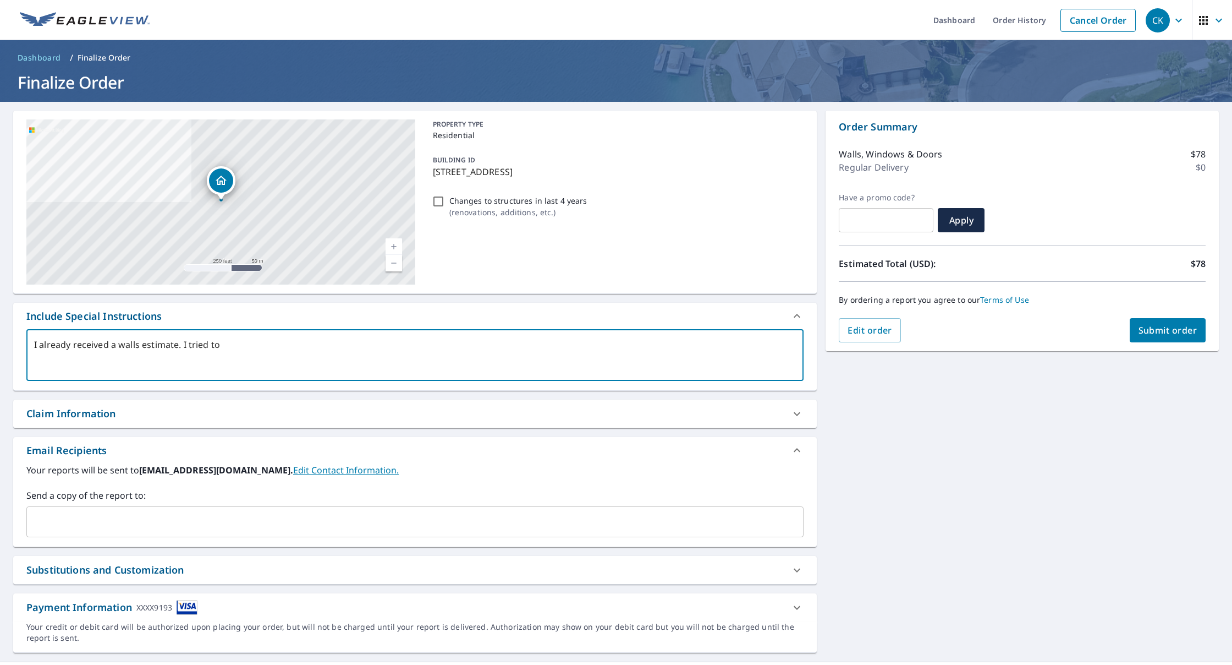
type textarea "I already received a walls estimate. I tried to u"
type textarea "x"
type textarea "I already received a walls estimate. I tried to up"
type textarea "x"
type textarea "I already received a walls estimate. I tried to upg"
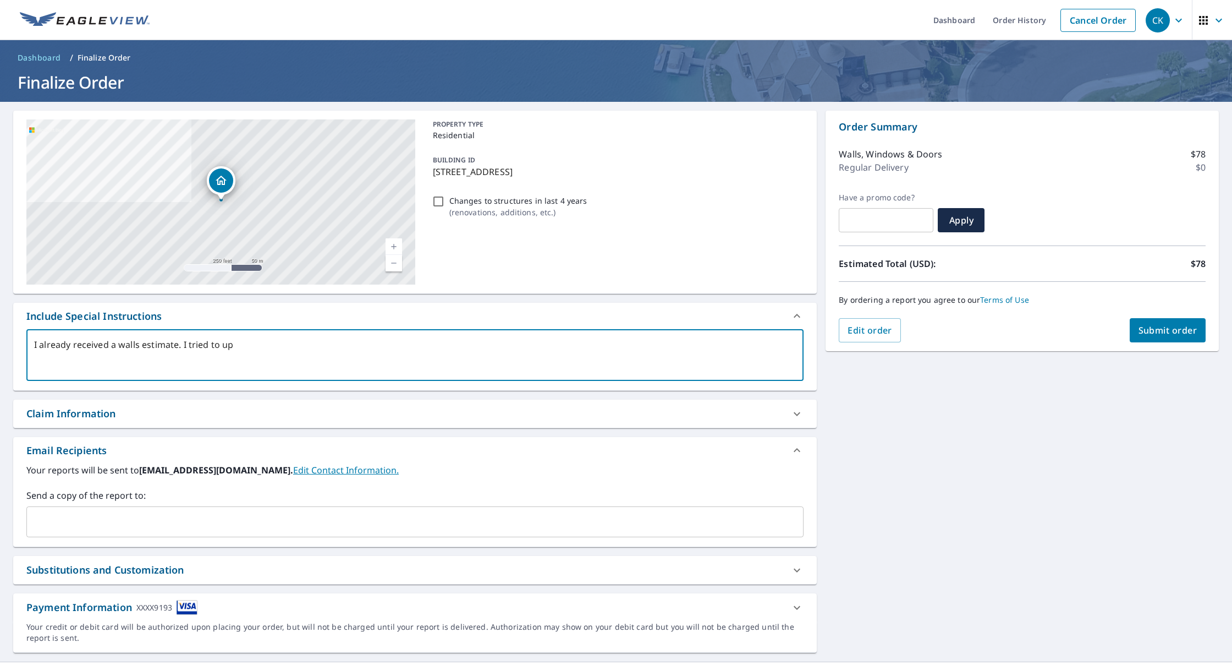
type textarea "x"
type textarea "I already received a walls estimate. I tried to upgr"
type textarea "x"
type textarea "I already received a walls estimate. I tried to upgra"
type textarea "x"
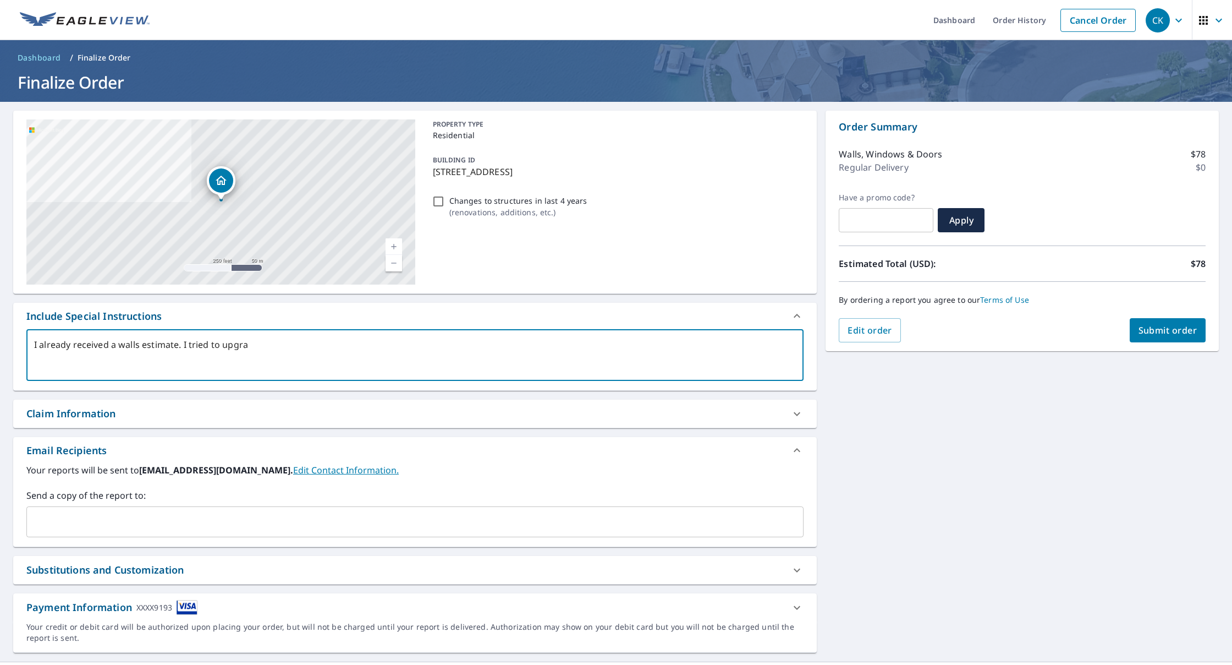
type textarea "I already received a walls estimate. I tried to upgrad"
type textarea "x"
type textarea "I already received a walls estimate. I tried to upgrade"
type textarea "x"
type textarea "I already received a walls estimate. I tried to upgrade"
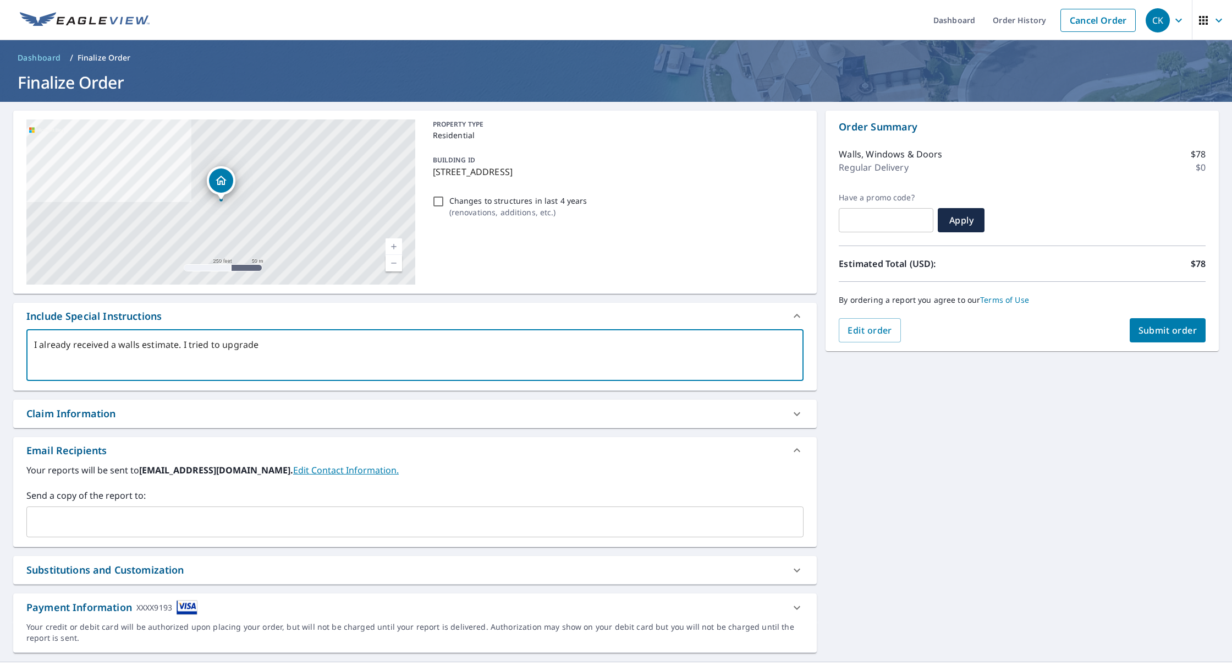
type textarea "x"
type textarea "I already received a walls estimate. I tried to upgrade i"
type textarea "x"
type textarea "I already received a walls estimate. I tried to upgrade in"
type textarea "x"
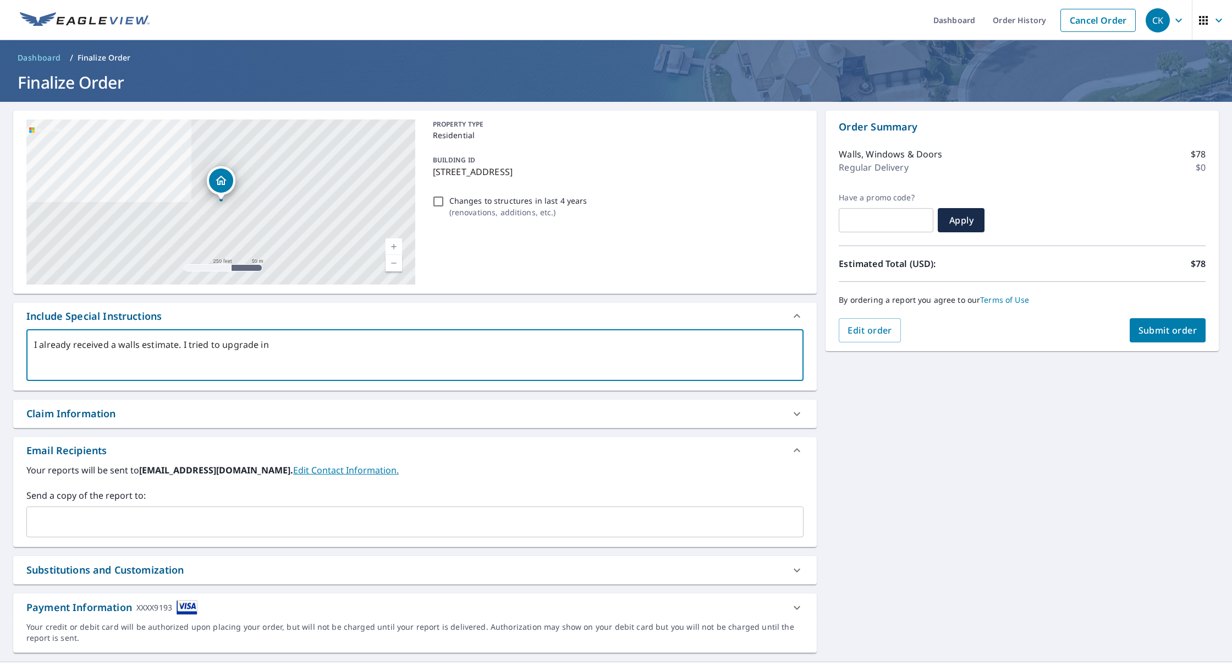
type textarea "I already received a walls estimate. I tried to upgrade in"
type textarea "x"
type textarea "I already received a walls estimate. I tried to upgrade in t"
type textarea "x"
type textarea "I already received a walls estimate. I tried to upgrade in to"
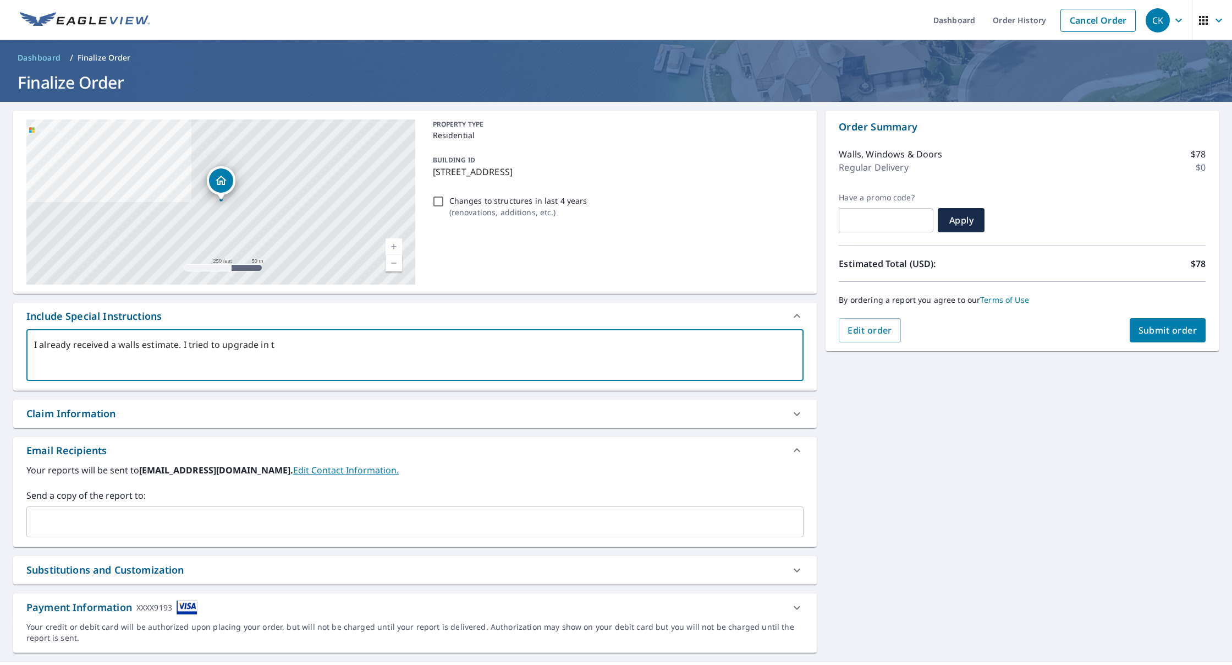
type textarea "x"
type textarea "I already received a walls estimate. I tried to upgrade in to"
type textarea "x"
type textarea "I already received a walls estimate. I tried to upgrade in to W"
type textarea "x"
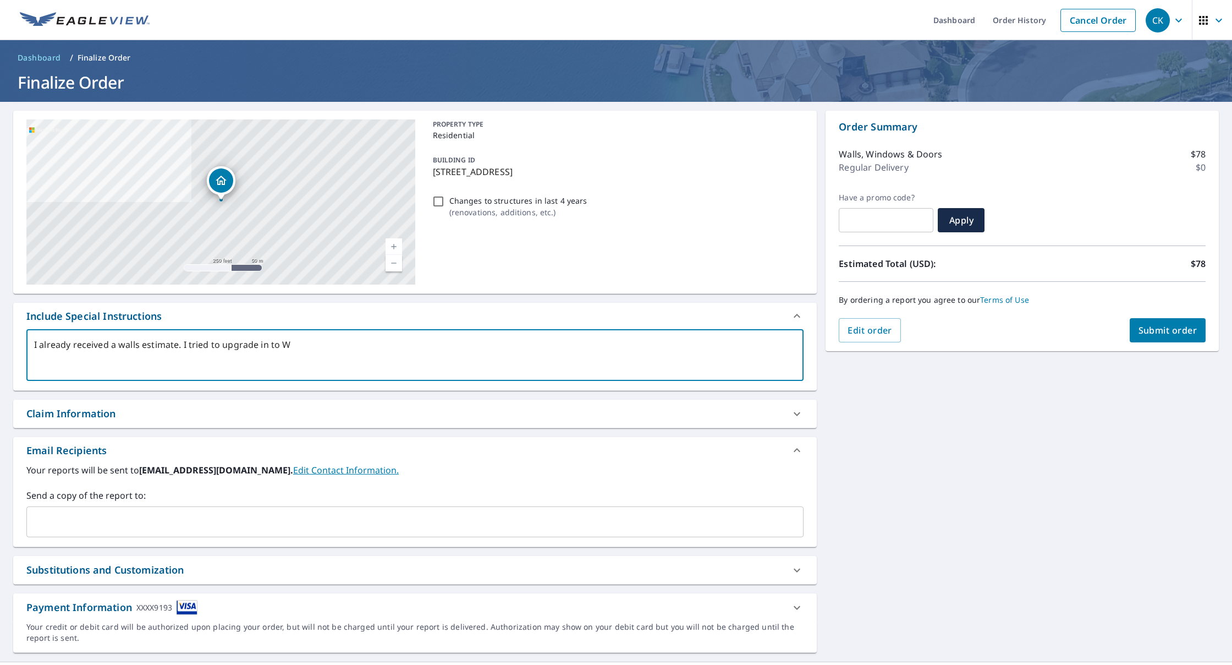
type textarea "I already received a walls estimate. I tried to upgrade in to [GEOGRAPHIC_DATA]"
type textarea "x"
type textarea "I already received a walls estimate. I tried to upgrade in to Wal"
type textarea "x"
type textarea "I already received a walls estimate. I tried to upgrade in to Wall"
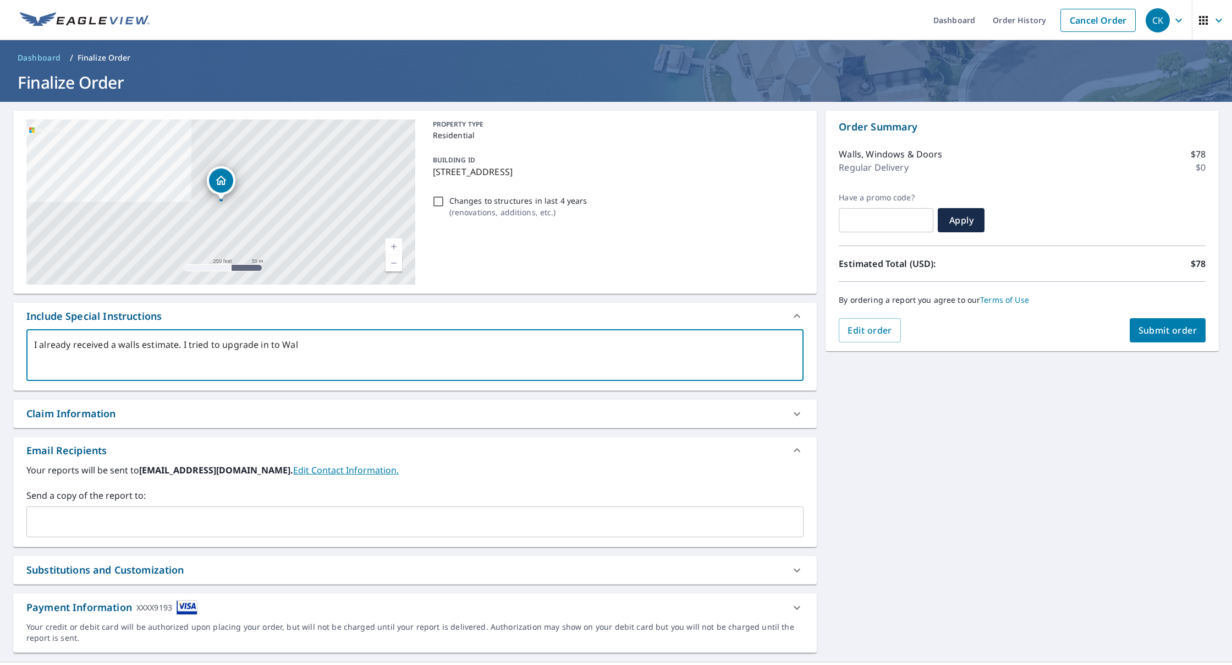
type textarea "x"
type textarea "I already received a walls estimate. I tried to upgrade in to Walls"
type textarea "x"
type textarea "I already received a walls estimate. I tried to upgrade in to Walls/"
type textarea "x"
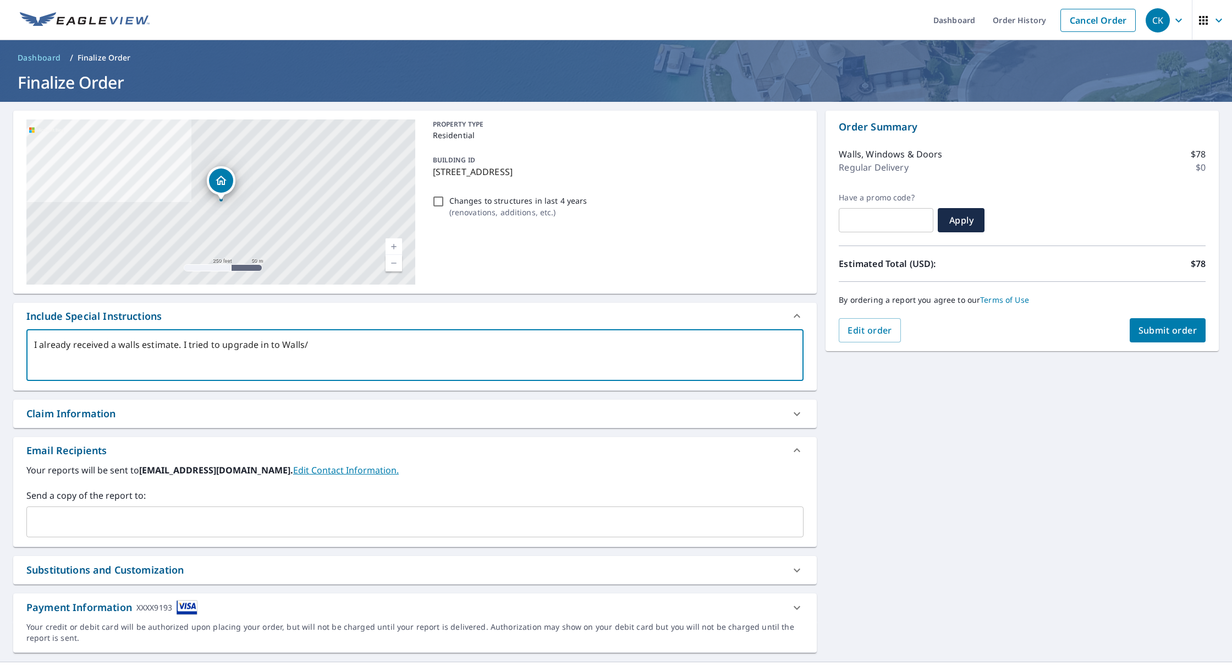
type textarea "I already received a walls estimate. I tried to upgrade in to Walls/w"
type textarea "x"
type textarea "I already received a walls estimate. I tried to upgrade in to Walls/wi"
type textarea "x"
type textarea "I already received a walls estimate. I tried to upgrade in to Walls/win"
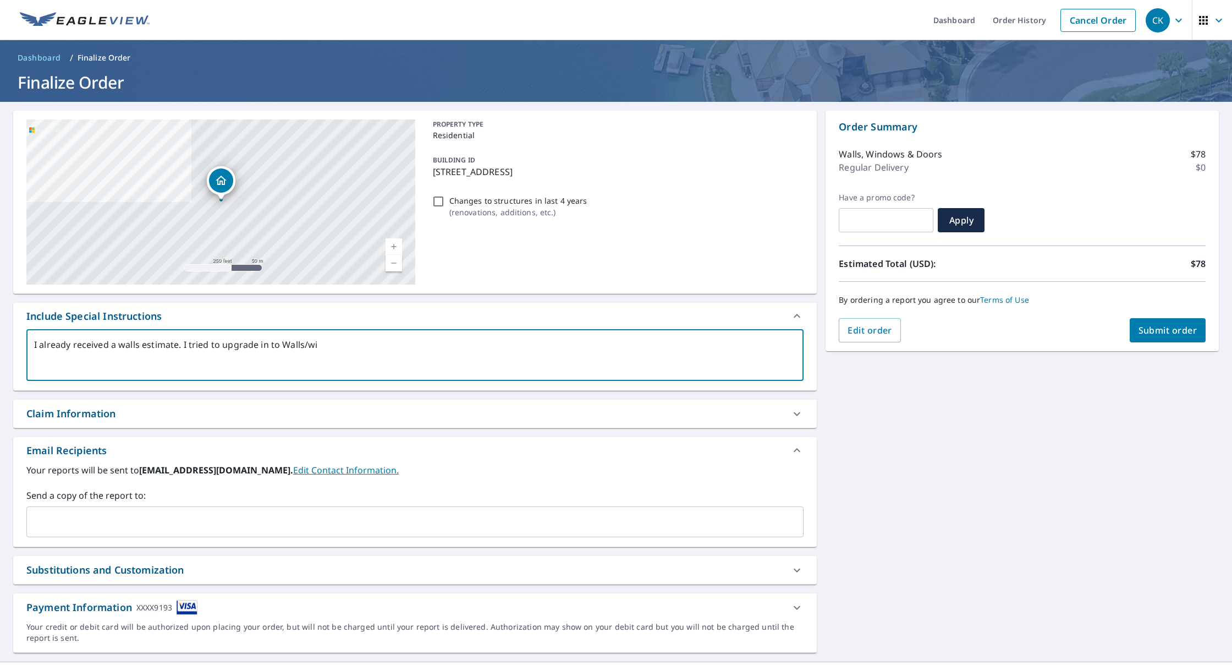
type textarea "x"
type textarea "I already received a walls estimate. I tried to upgrade in to Walls/wind"
type textarea "x"
type textarea "I already received a walls estimate. I tried to upgrade in to Walls/windo"
type textarea "x"
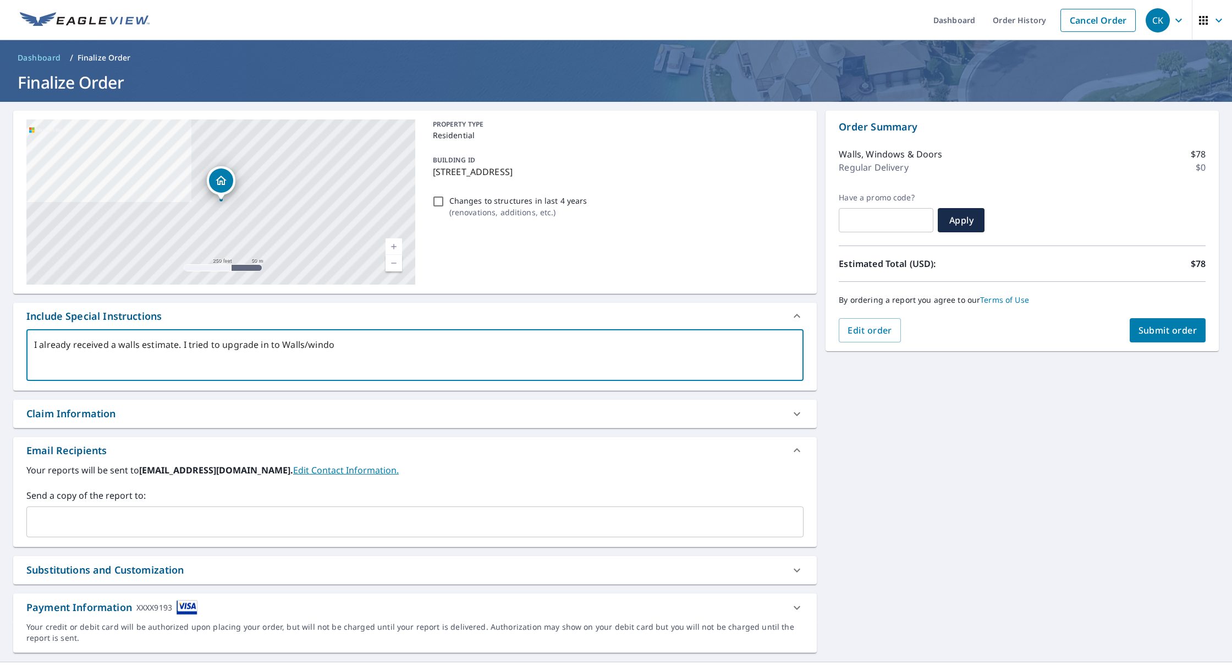
type textarea "I already received a walls estimate. I tried to upgrade in to Walls/window"
type textarea "x"
type textarea "I already received a walls estimate. I tried to upgrade in to Walls/windows"
type textarea "x"
type textarea "I already received a walls estimate. I tried to upgrade in to Walls/windows"
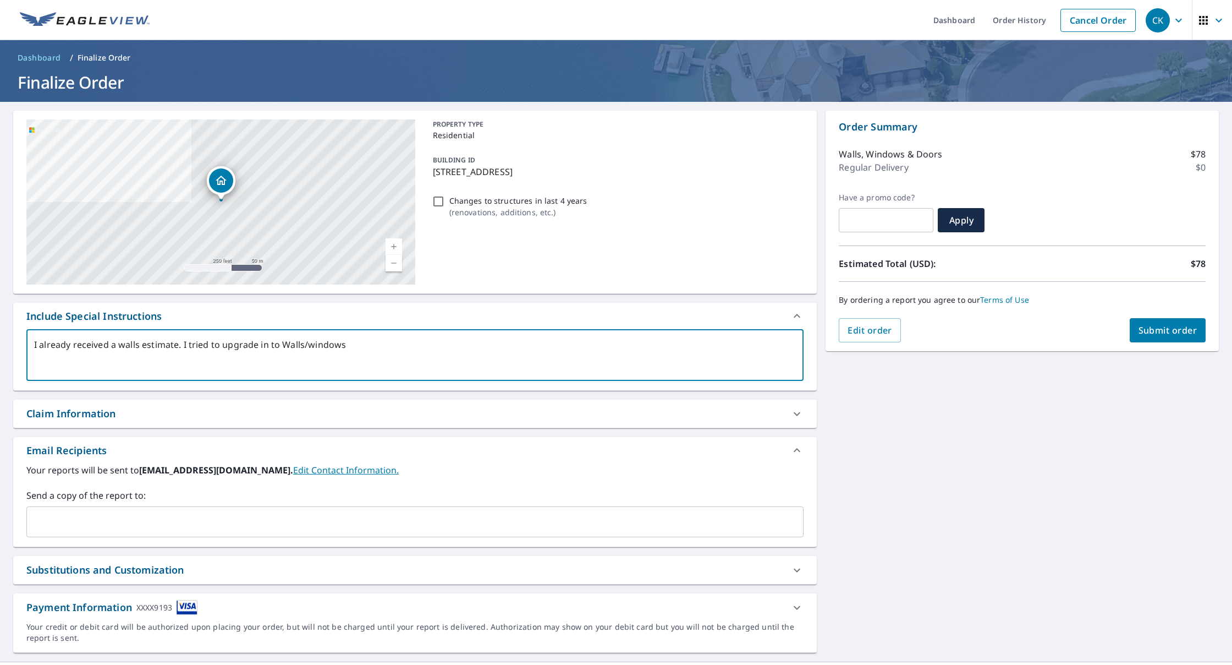
type textarea "x"
type textarea "I already received a walls estimate. I tried to upgrade in to Walls/windows a"
type textarea "x"
type textarea "I already received a walls estimate. I tried to upgrade in to Walls/windows an"
type textarea "x"
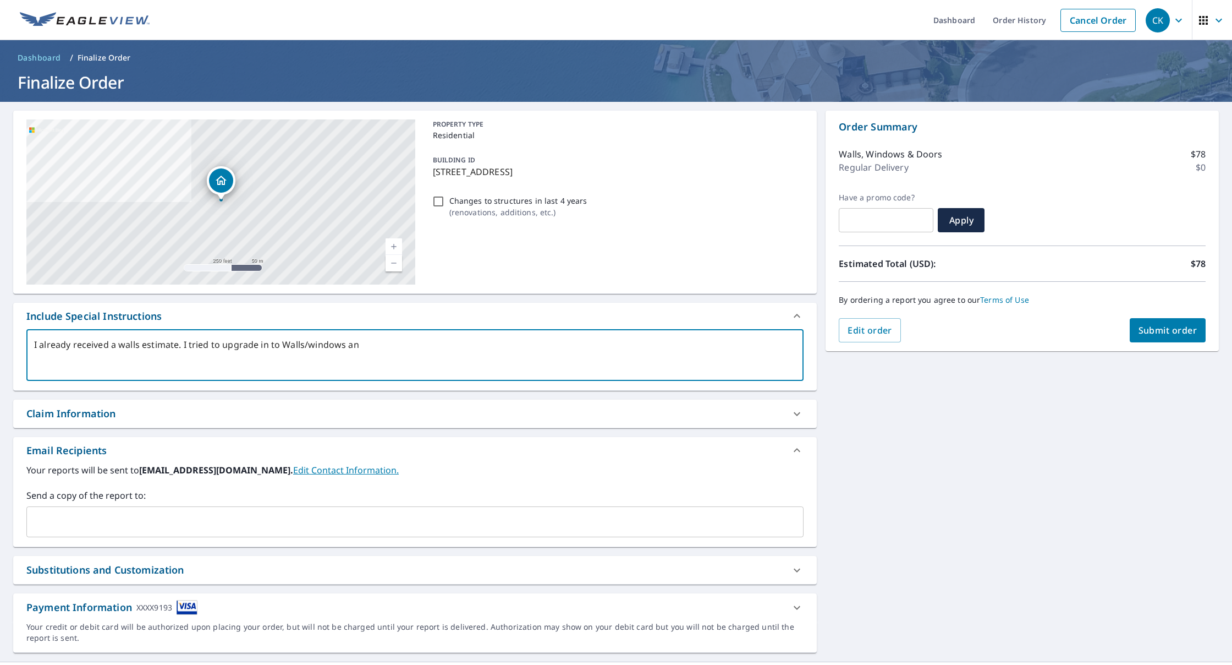
type textarea "I already received a walls estimate. I tried to upgrade in to Walls/windows and"
type textarea "x"
type textarea "I already received a walls estimate. I tried to upgrade in to Walls/windows and"
type textarea "x"
type textarea "I already received a walls estimate. I tried to upgrade in to Walls/windows and…"
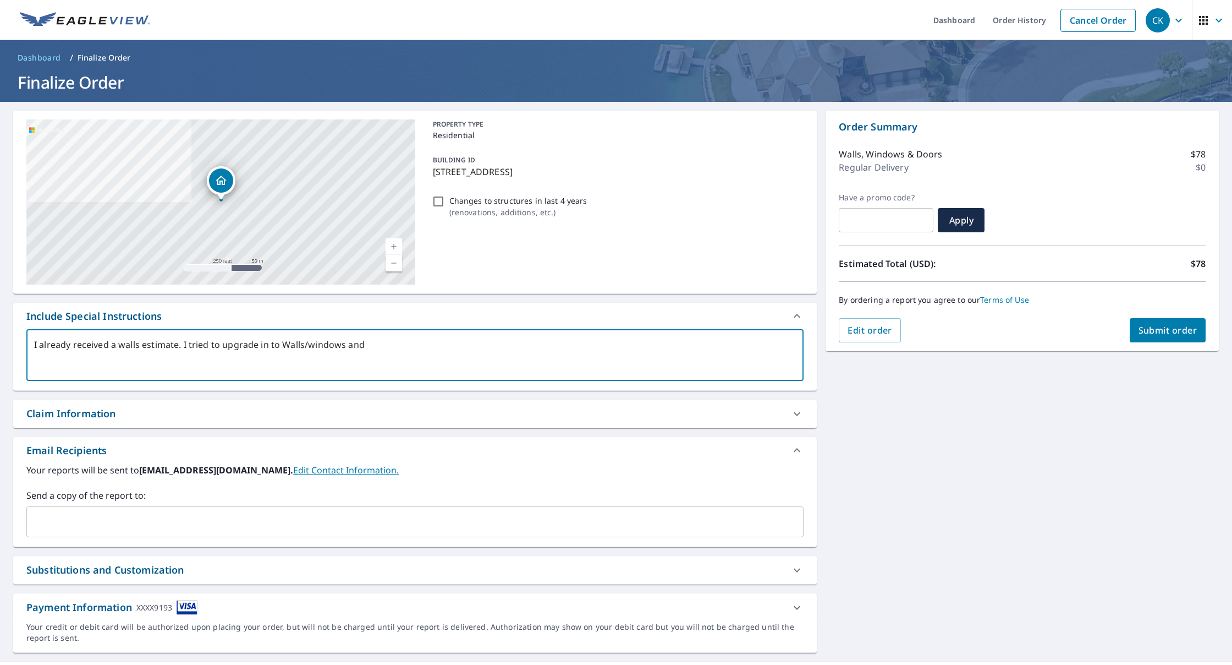
type textarea "x"
type textarea "I already received a walls estimate. I tried to upgrade in to Walls/windows and…"
type textarea "x"
type textarea "I already received a walls estimate. I tried to upgrade in to Walls/windows and…"
type textarea "x"
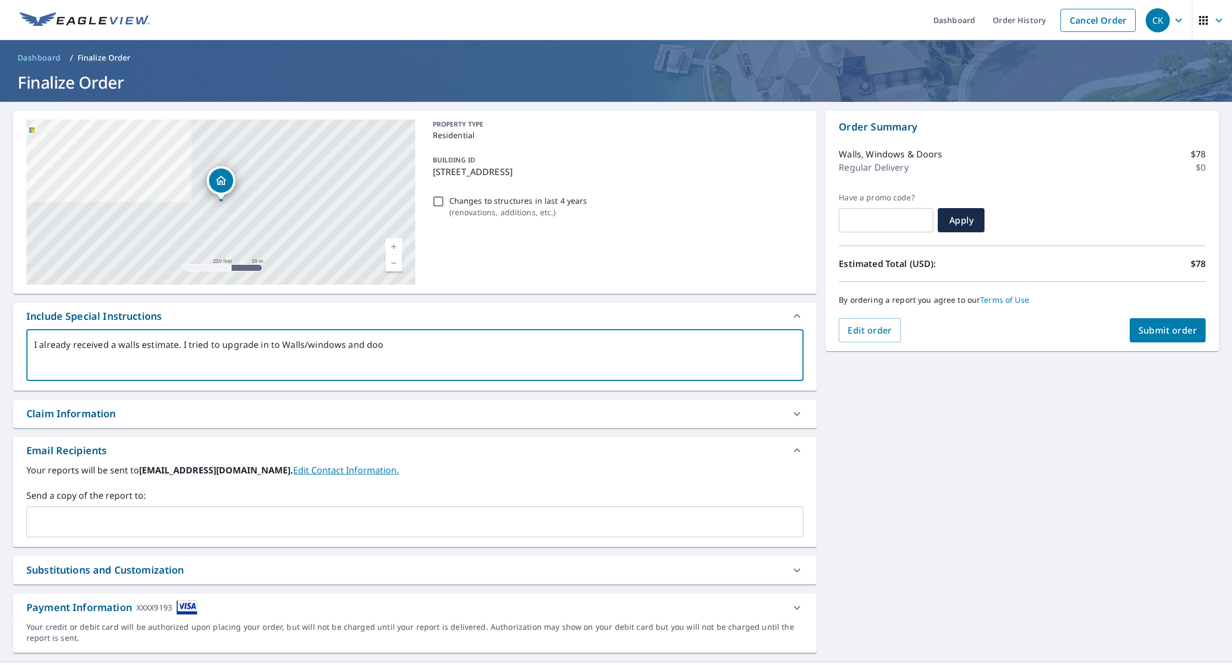
type textarea "I already received a walls estimate. I tried to upgrade in to Walls/windows and…"
type textarea "x"
type textarea "I already received a walls estimate. I tried to upgrade in to Walls/windows and…"
type textarea "x"
type textarea "I already received a walls estimate. I tried to upgrade in to Walls/windows and…"
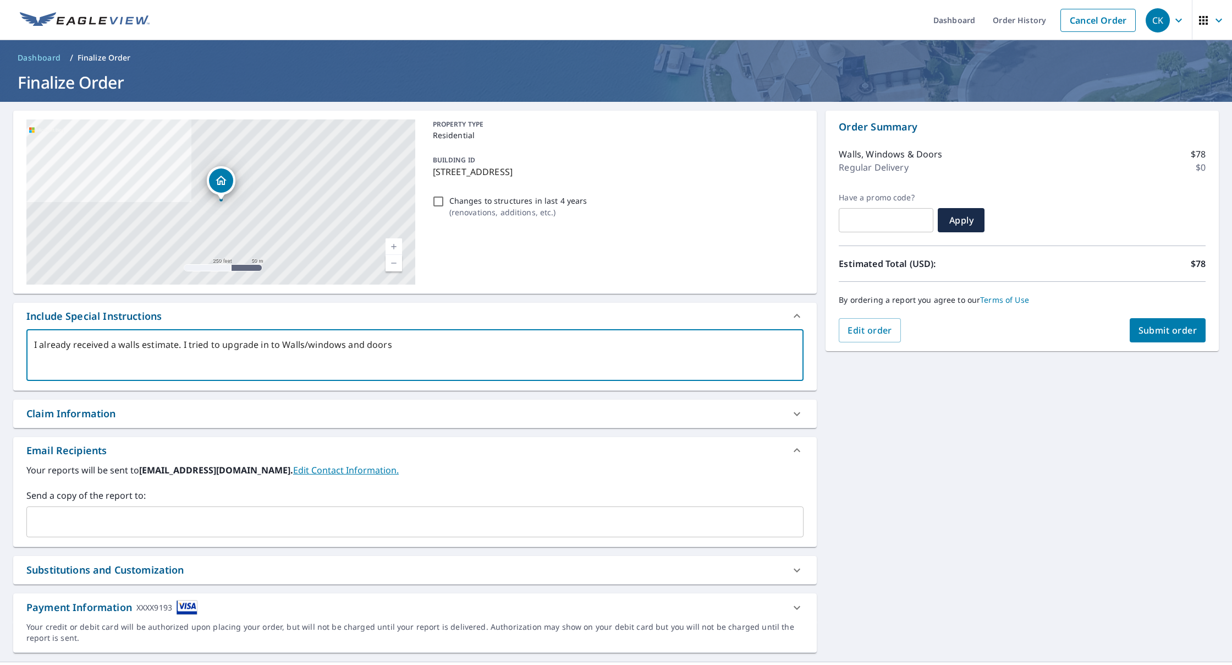
type textarea "x"
type textarea "I already received a walls estimate. I tried to upgrade in to Walls/windows and…"
type textarea "x"
type textarea "I already received a walls estimate. I tried to upgrade in to Walls/windows and…"
type textarea "x"
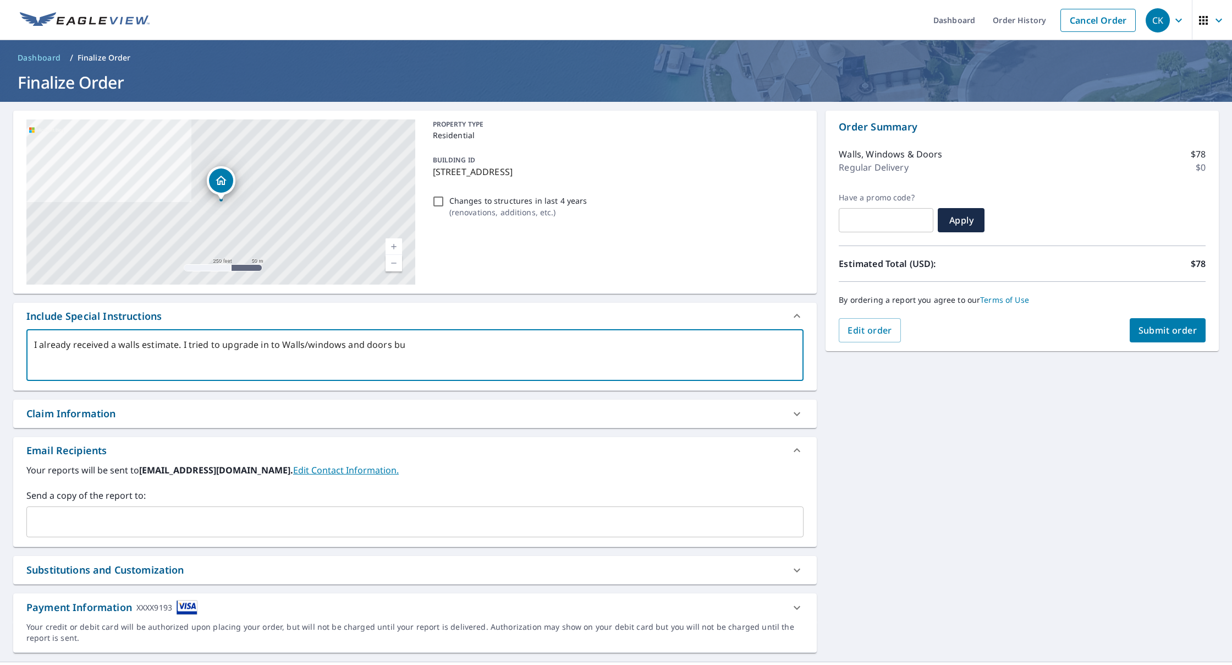
type textarea "I already received a walls estimate. I tried to upgrade in to Walls/windows and…"
type textarea "x"
type textarea "I already received a walls estimate. I tried to upgrade in to Walls/windows and…"
type textarea "x"
type textarea "I already received a walls estimate. I tried to upgrade in to Walls/windows and…"
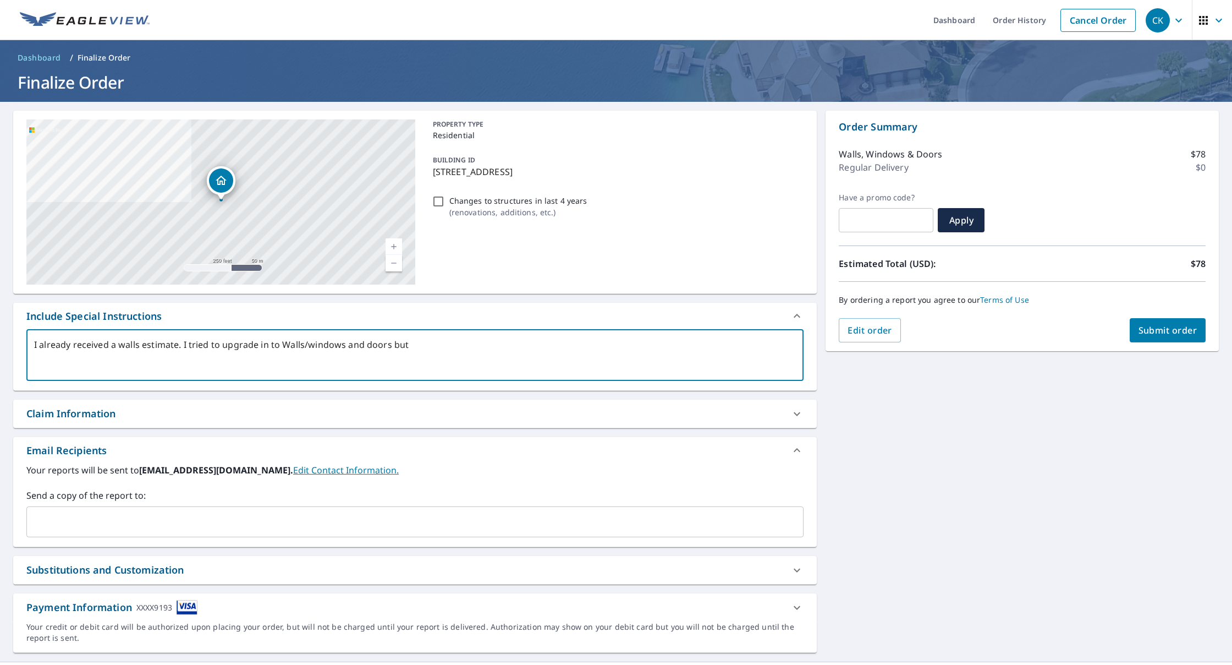
type textarea "x"
type textarea "I already received a walls estimate. I tried to upgrade in to Walls/windows and…"
type textarea "x"
type textarea "I already received a walls estimate. I tried to upgrade in to Walls/windows and…"
type textarea "x"
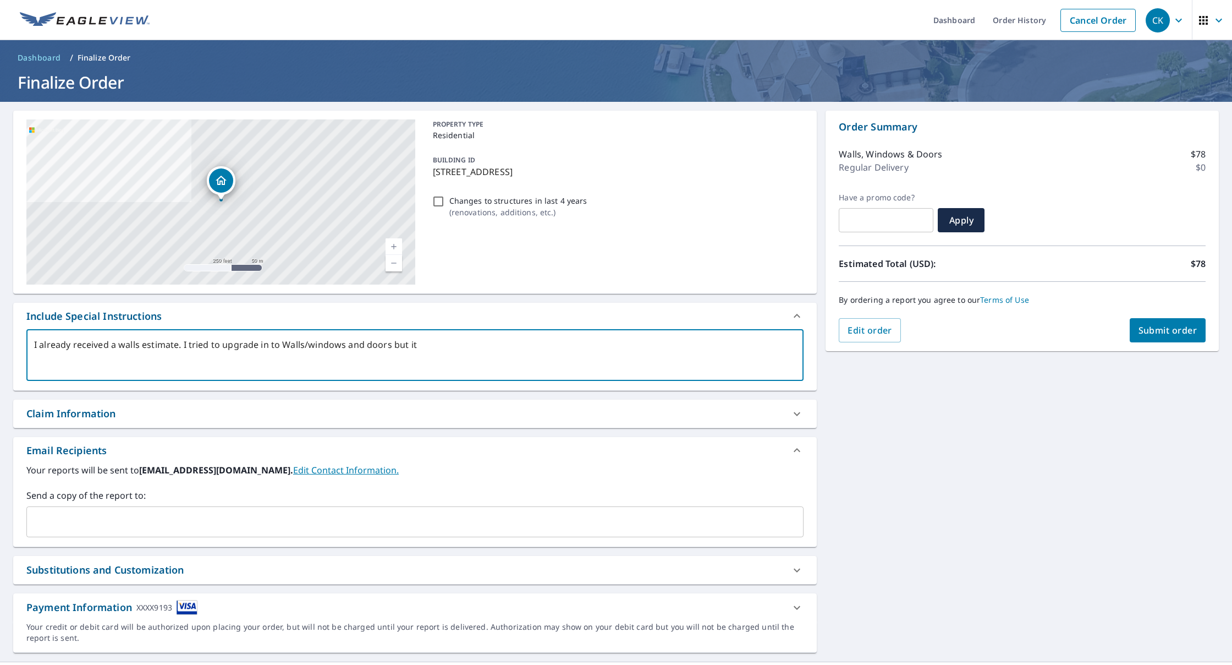
type textarea "I already received a walls estimate. I tried to upgrade in to Walls/windows and…"
type textarea "x"
type textarea "I already received a walls estimate. I tried to upgrade in to Walls/windows and…"
type textarea "x"
type textarea "I already received a walls estimate. I tried to upgrade in to Walls/windows and…"
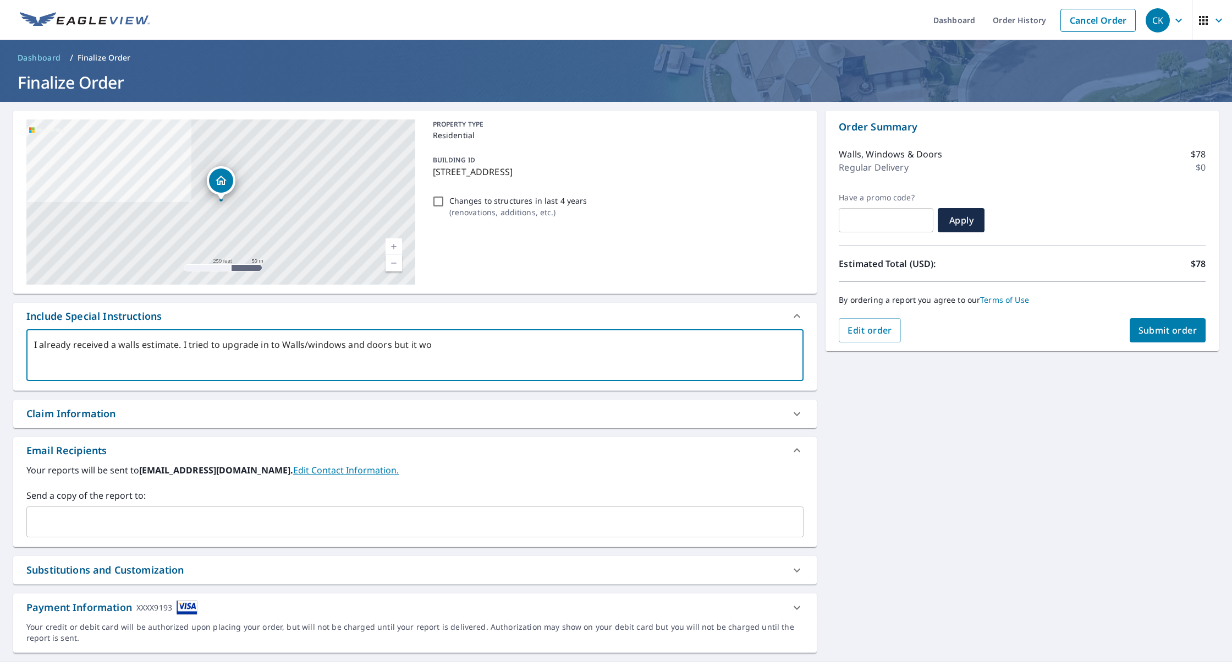
type textarea "x"
type textarea "I already received a walls estimate. I tried to upgrade in to Walls/windows and…"
type textarea "x"
click at [1152, 330] on span "Submit order" at bounding box center [1168, 330] width 59 height 12
